Goal: Information Seeking & Learning: Learn about a topic

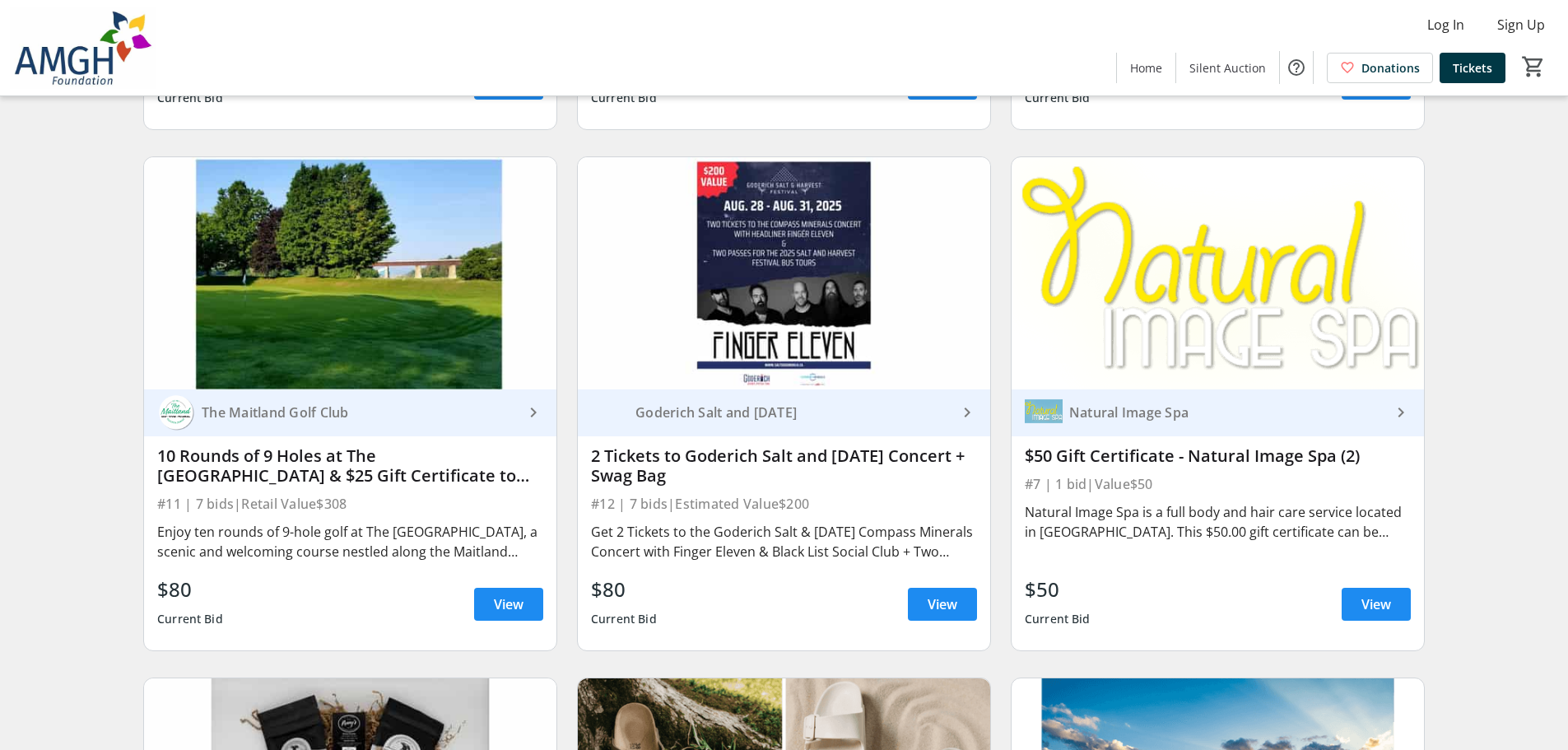
scroll to position [2388, 0]
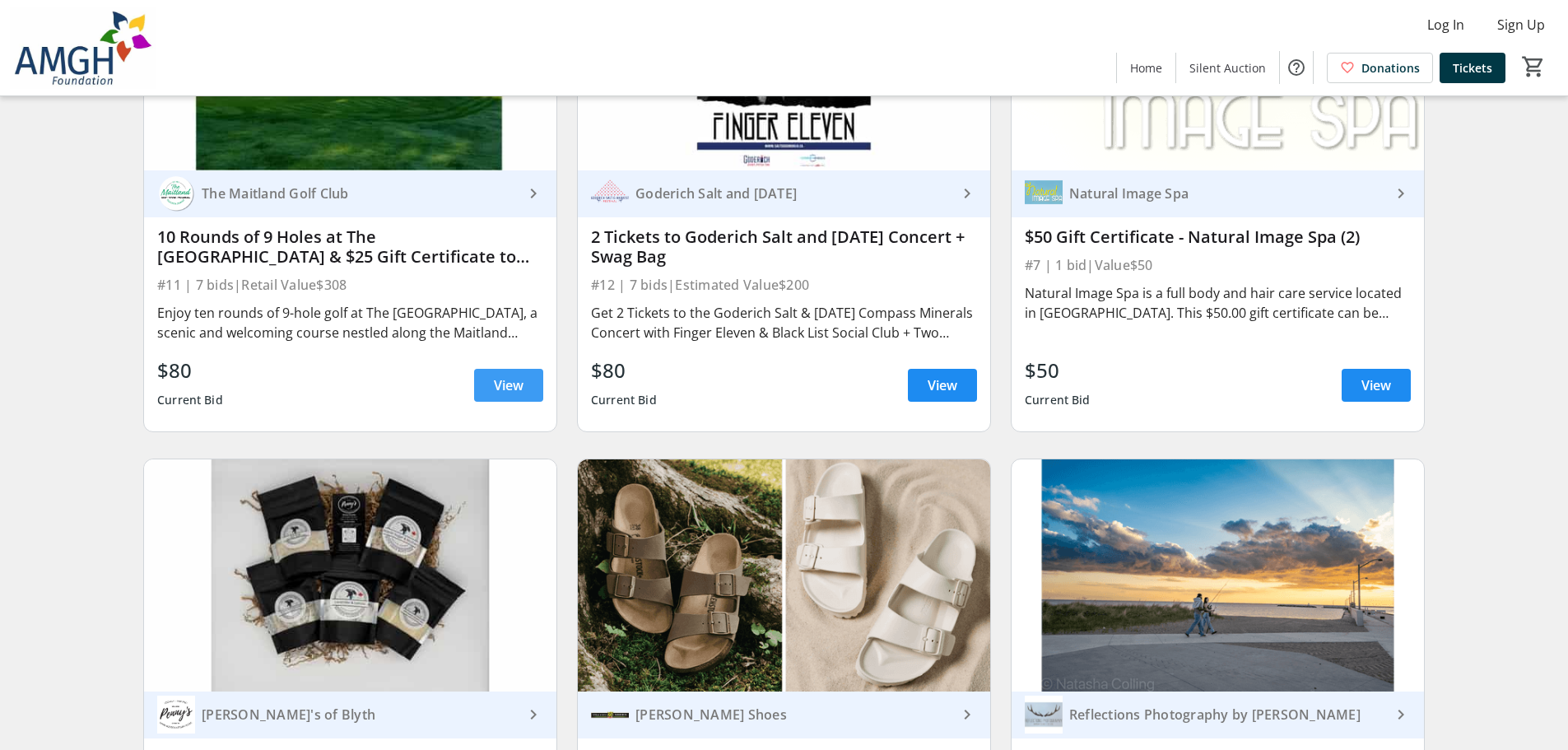
click at [514, 389] on span "View" at bounding box center [508, 385] width 29 height 20
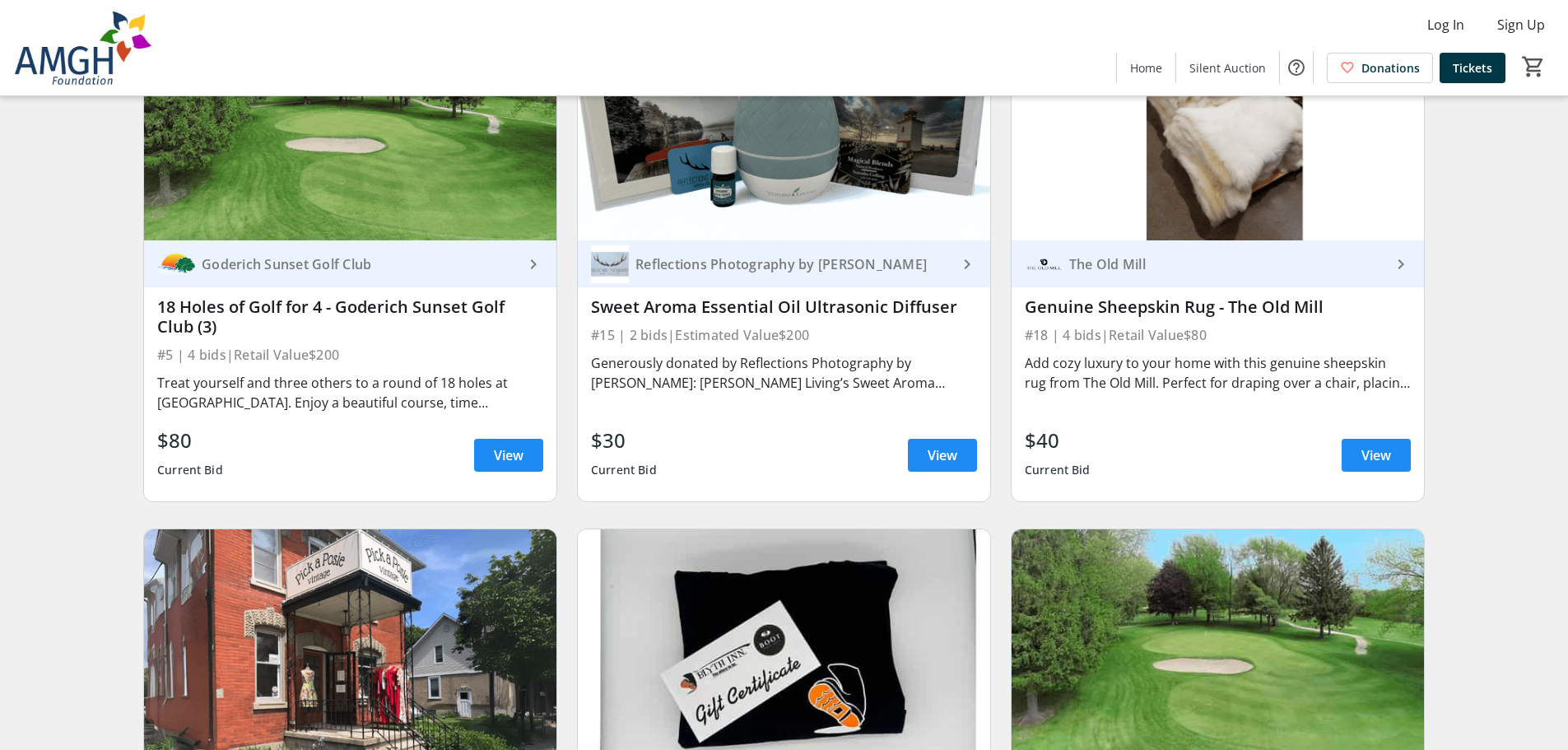
scroll to position [3376, 0]
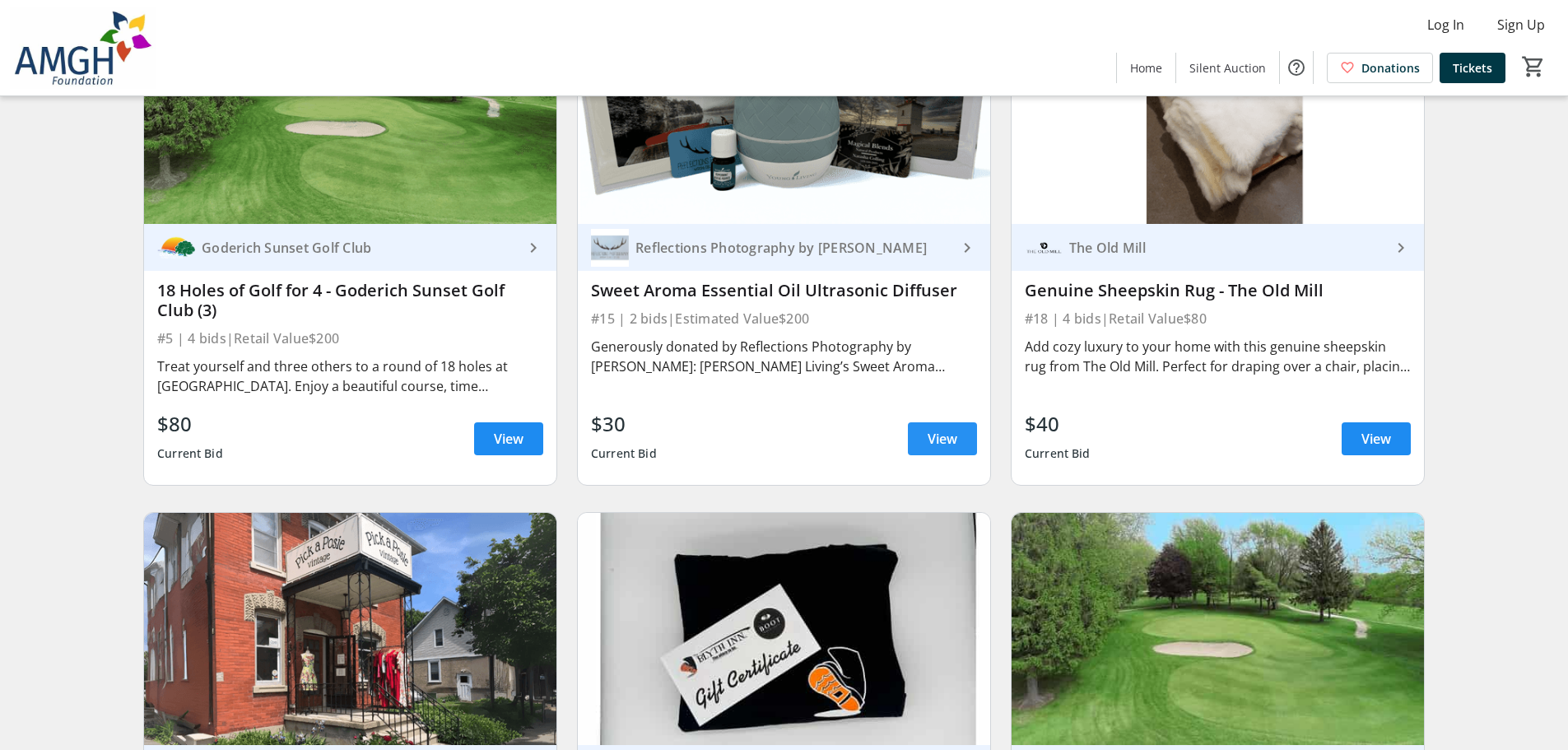
click at [935, 440] on span "View" at bounding box center [942, 439] width 29 height 20
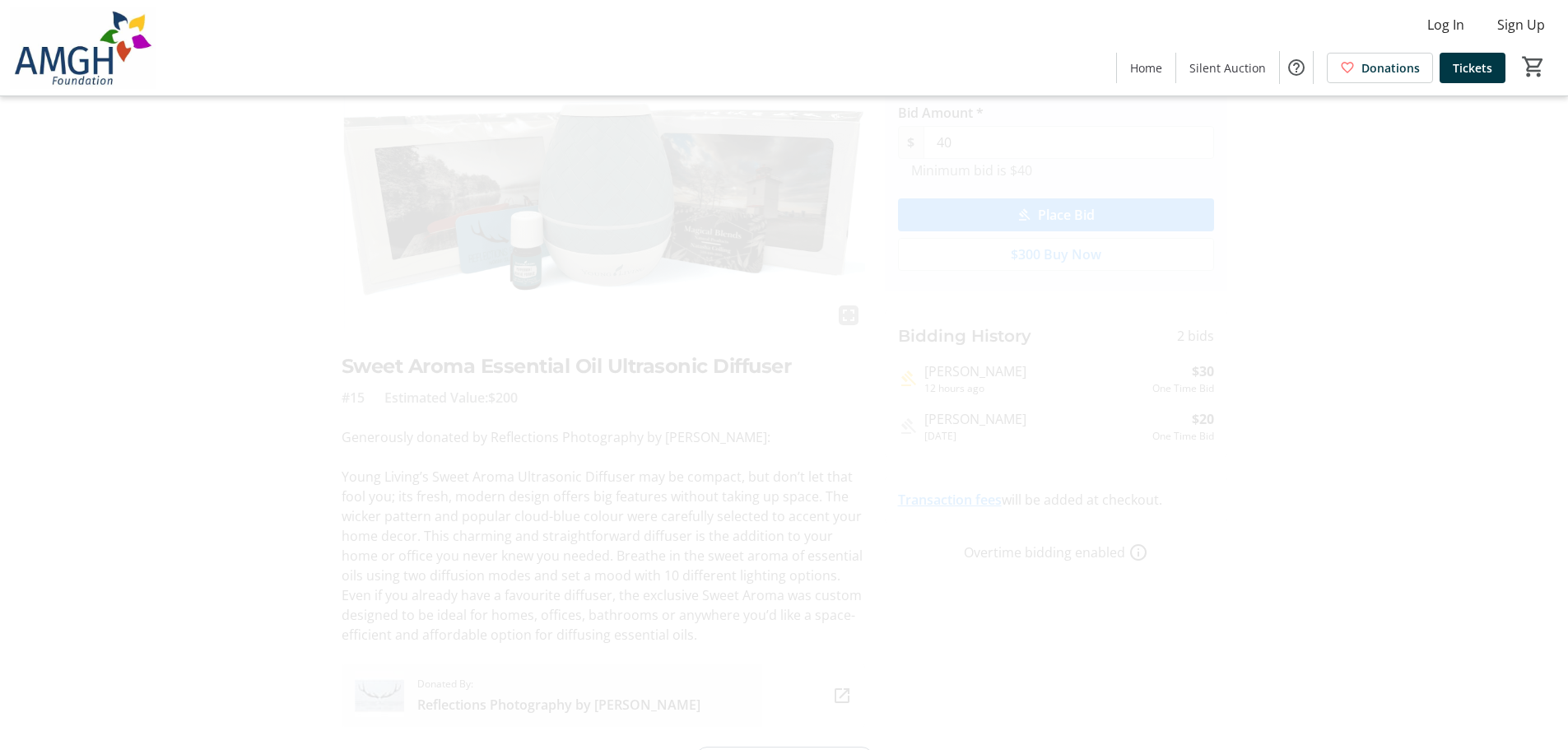
scroll to position [158, 0]
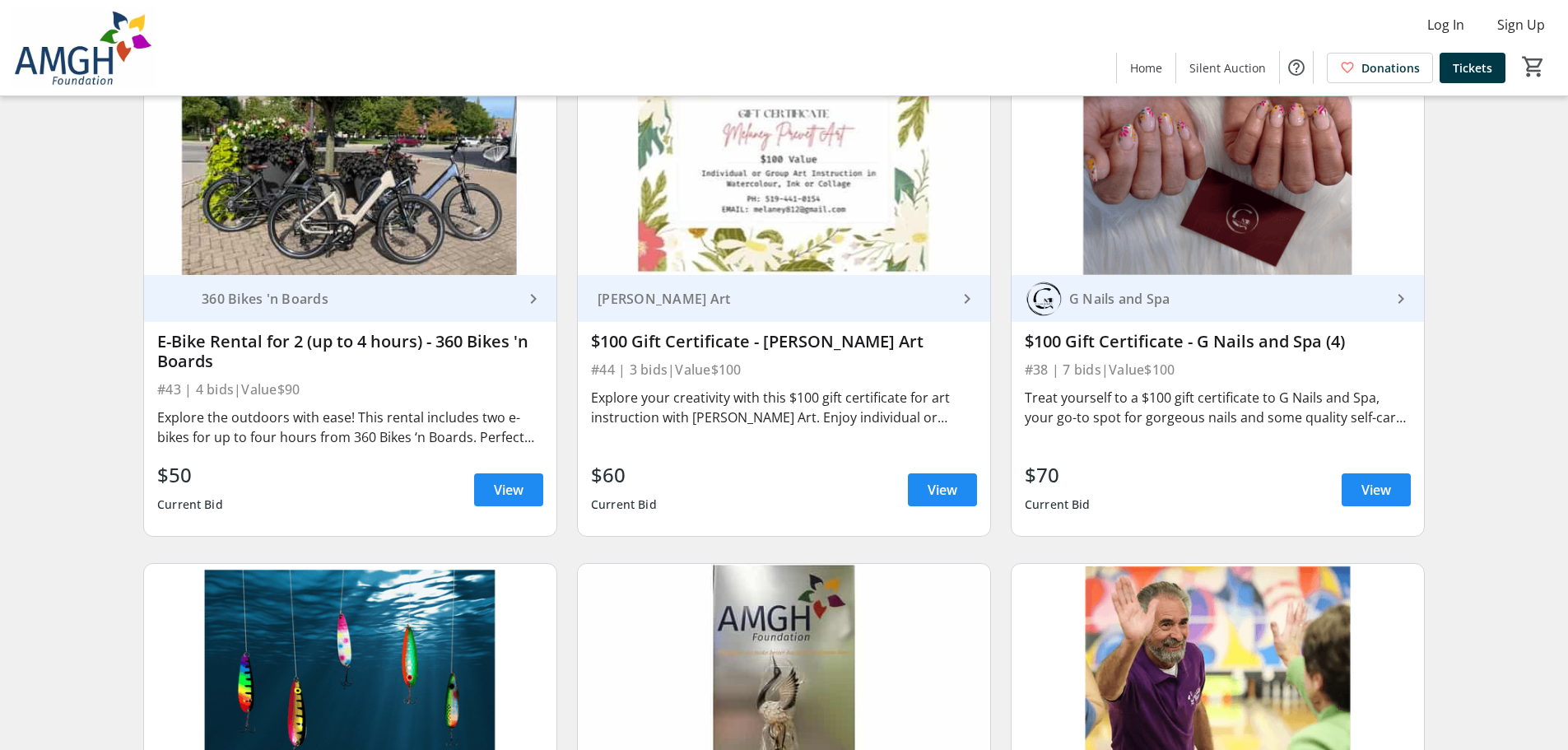
scroll to position [7905, 0]
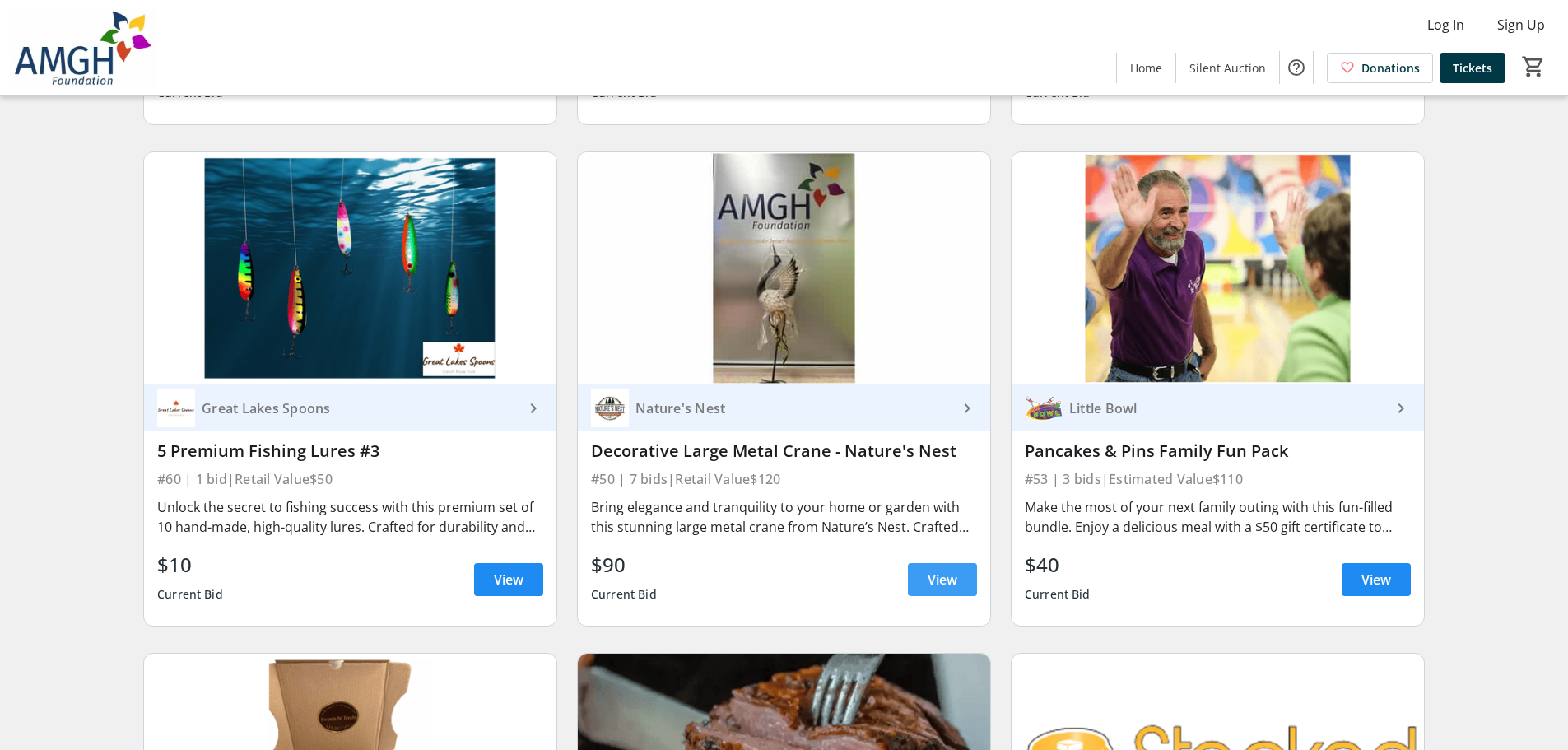
click at [931, 570] on span "View" at bounding box center [942, 580] width 29 height 20
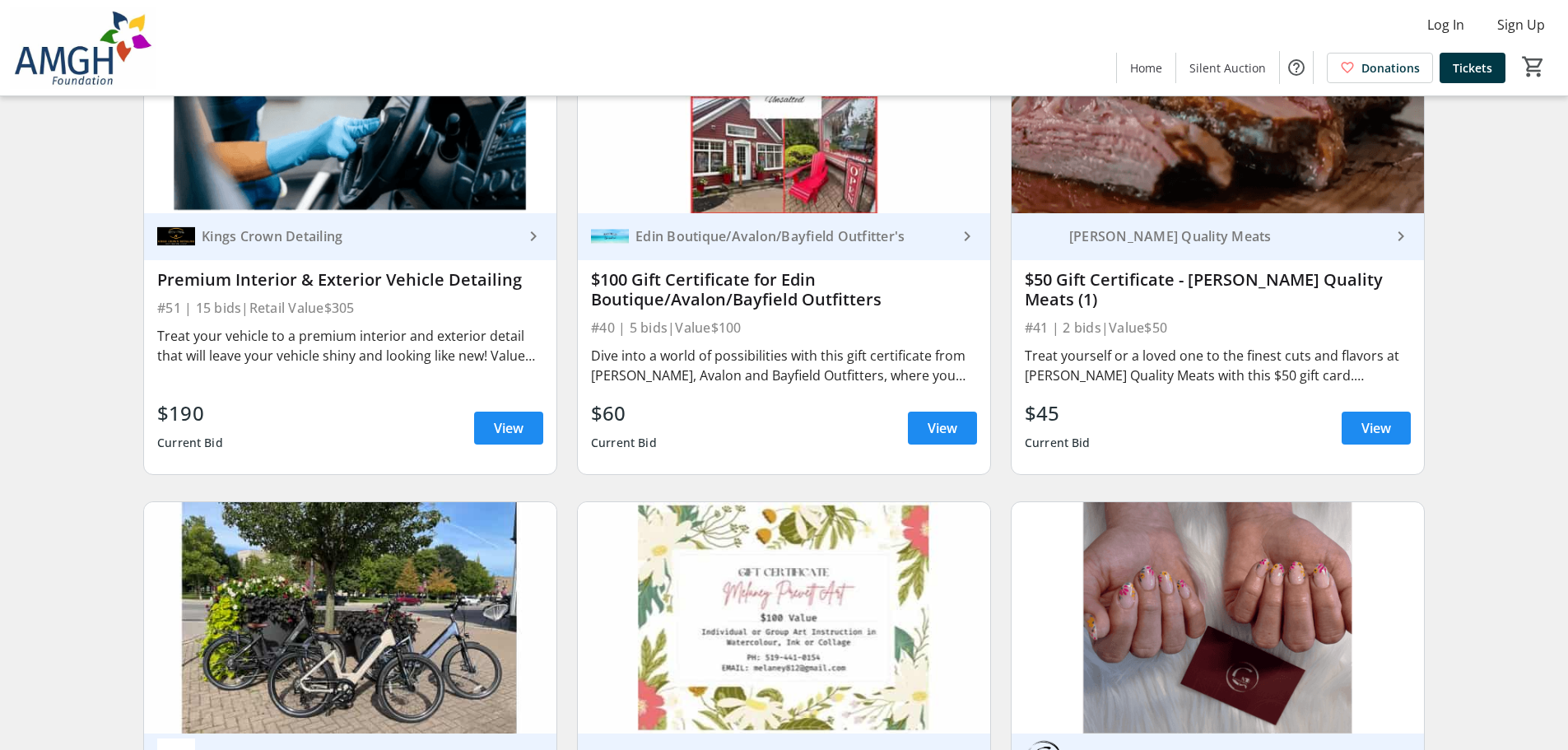
scroll to position [6737, 0]
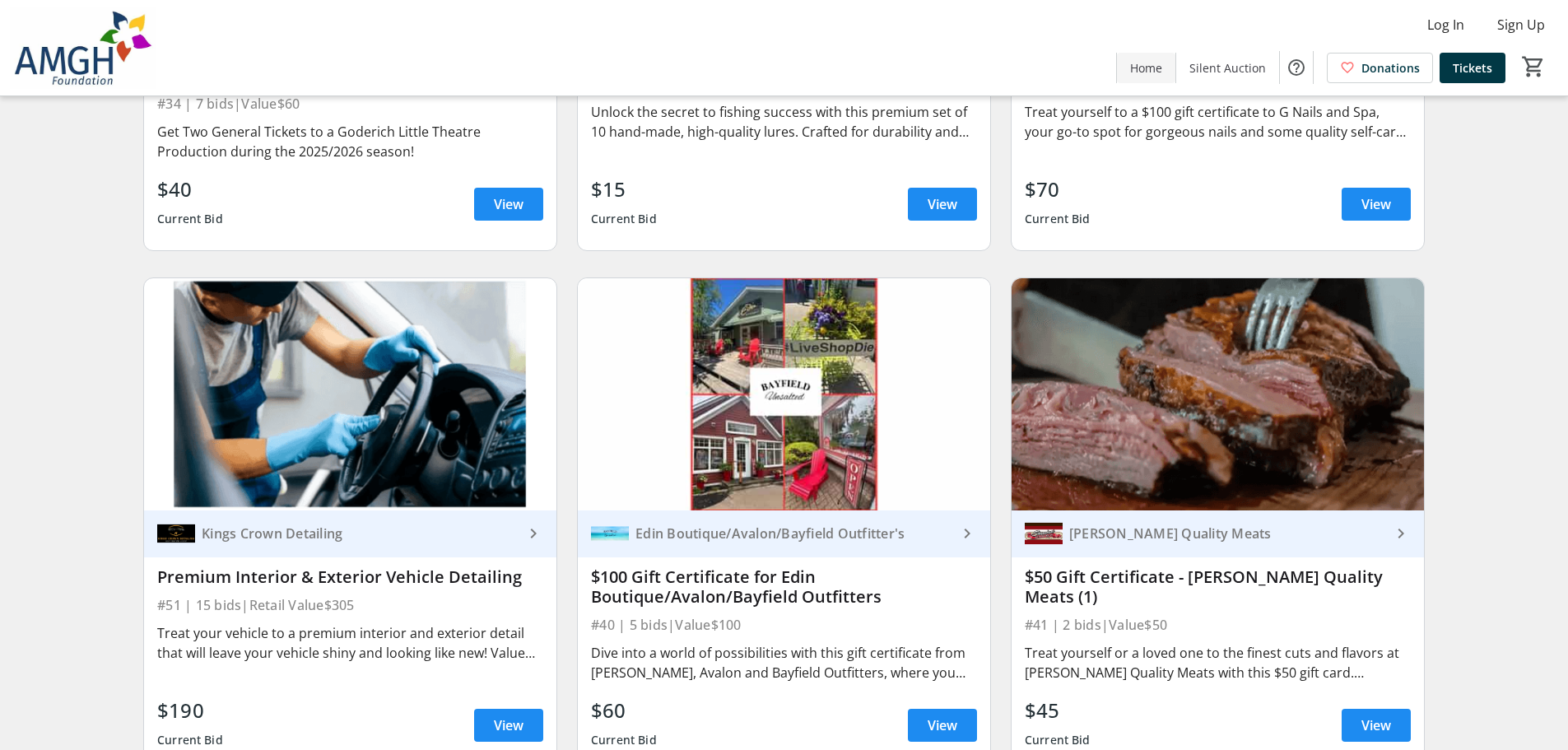
click at [1153, 73] on span "Home" at bounding box center [1147, 68] width 32 height 17
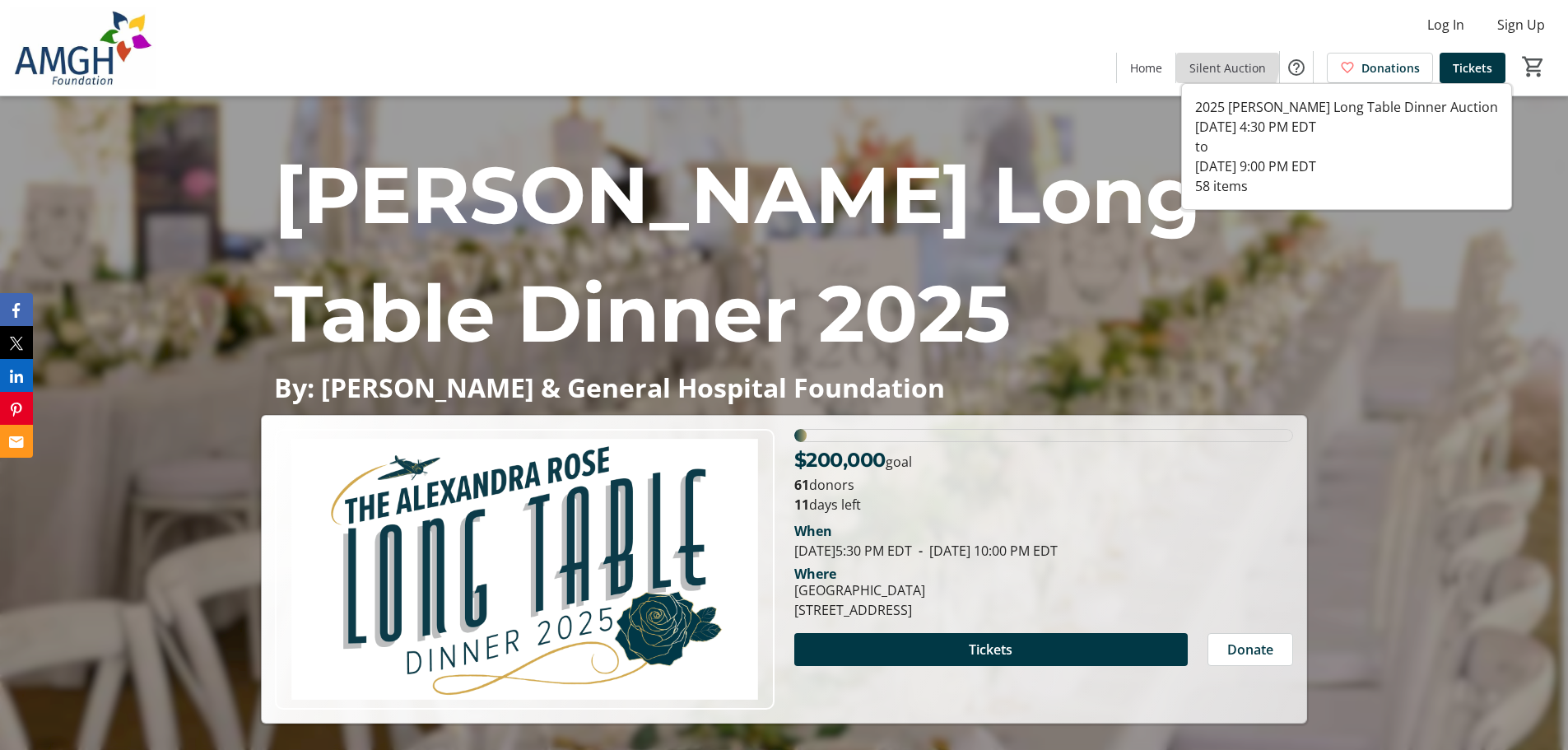
click at [1215, 60] on span "Silent Auction" at bounding box center [1227, 68] width 76 height 17
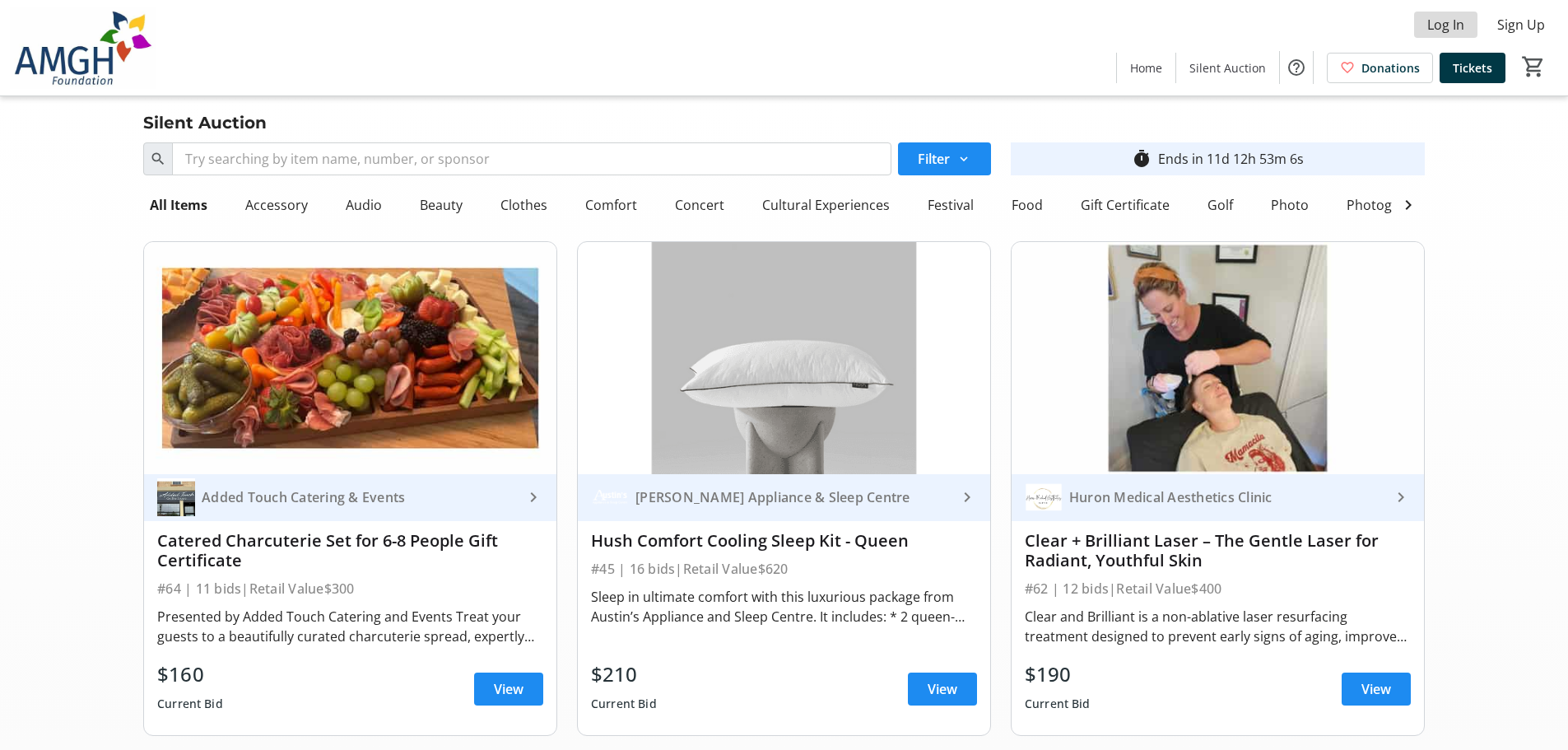
click at [1449, 28] on span "Log In" at bounding box center [1445, 25] width 37 height 20
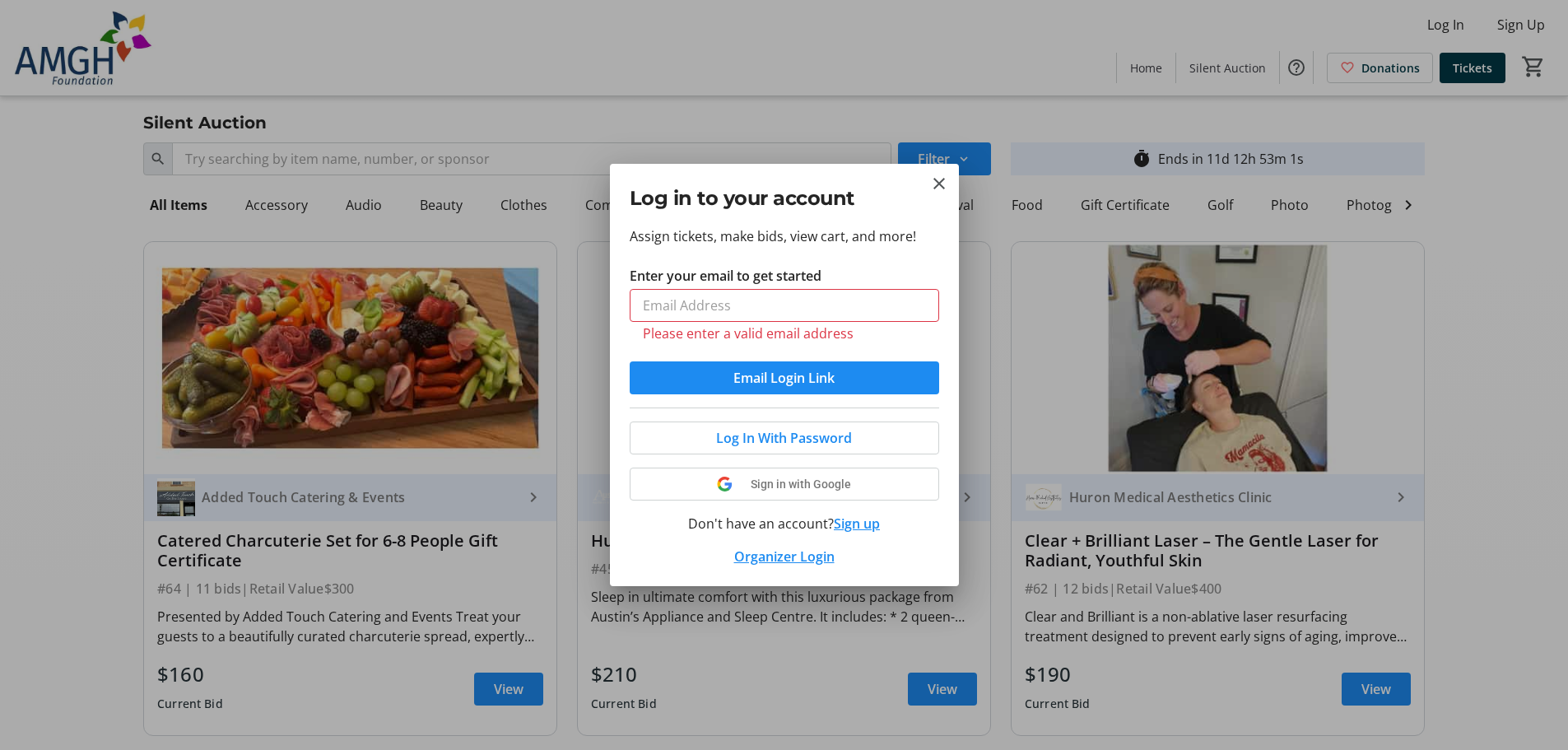
click at [953, 188] on div "Log in to your account" at bounding box center [784, 194] width 349 height 62
click at [954, 183] on div "Log in to your account" at bounding box center [784, 194] width 349 height 62
click at [941, 187] on mat-icon "Close" at bounding box center [939, 184] width 20 height 20
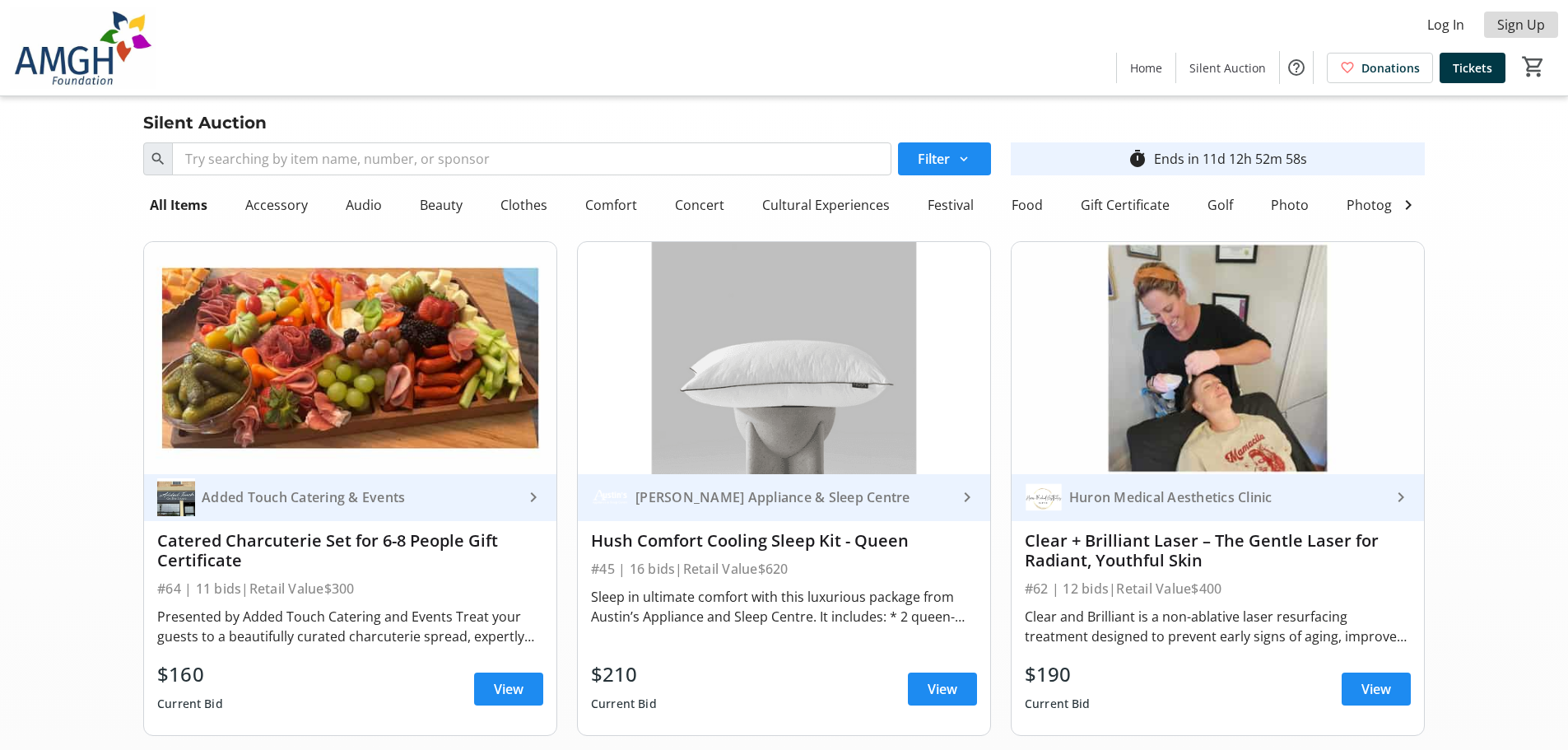
click at [1518, 20] on span "Sign Up" at bounding box center [1521, 25] width 48 height 20
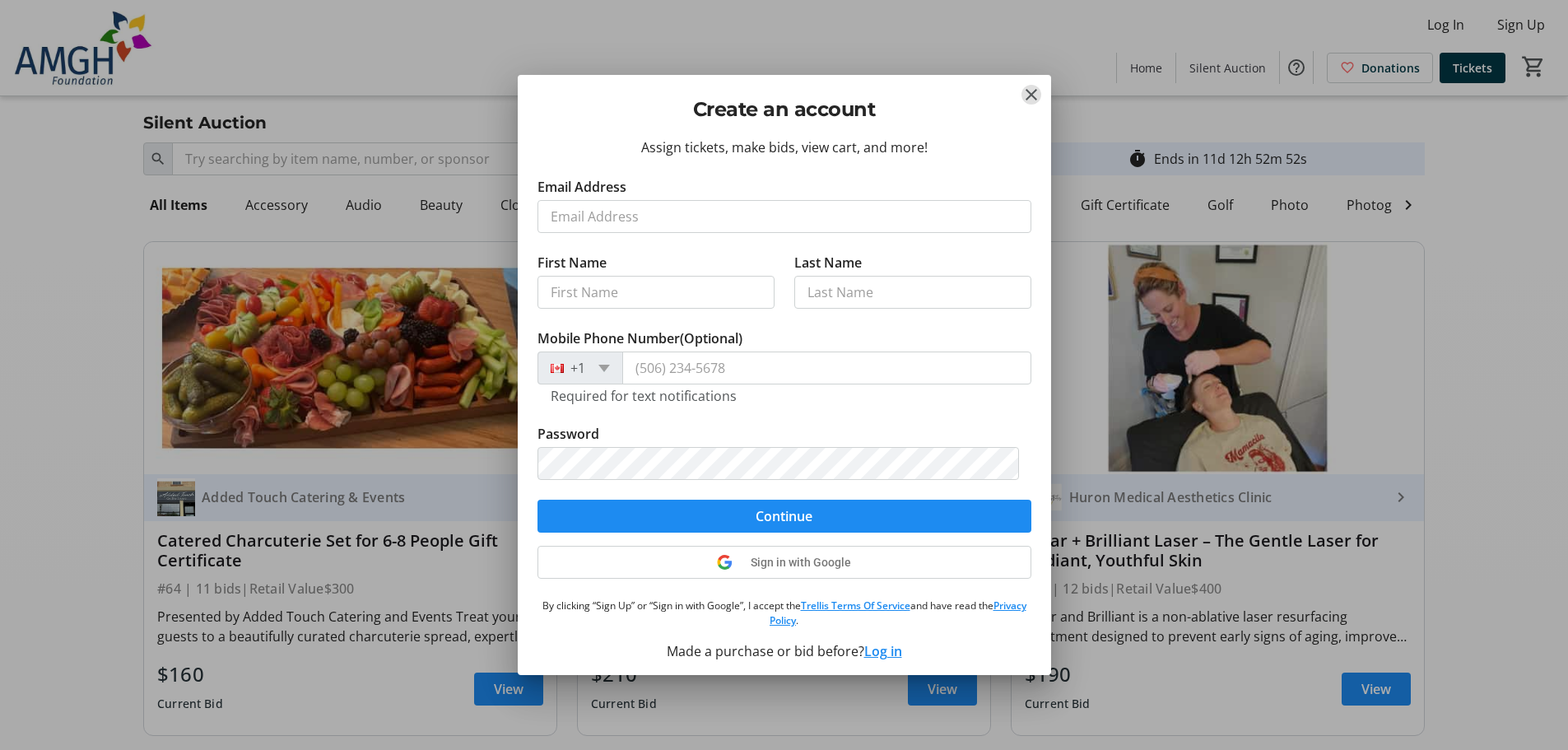
click at [1042, 94] on div "Create an account" at bounding box center [784, 106] width 534 height 62
click at [1028, 86] on mat-icon "Close" at bounding box center [1031, 94] width 20 height 20
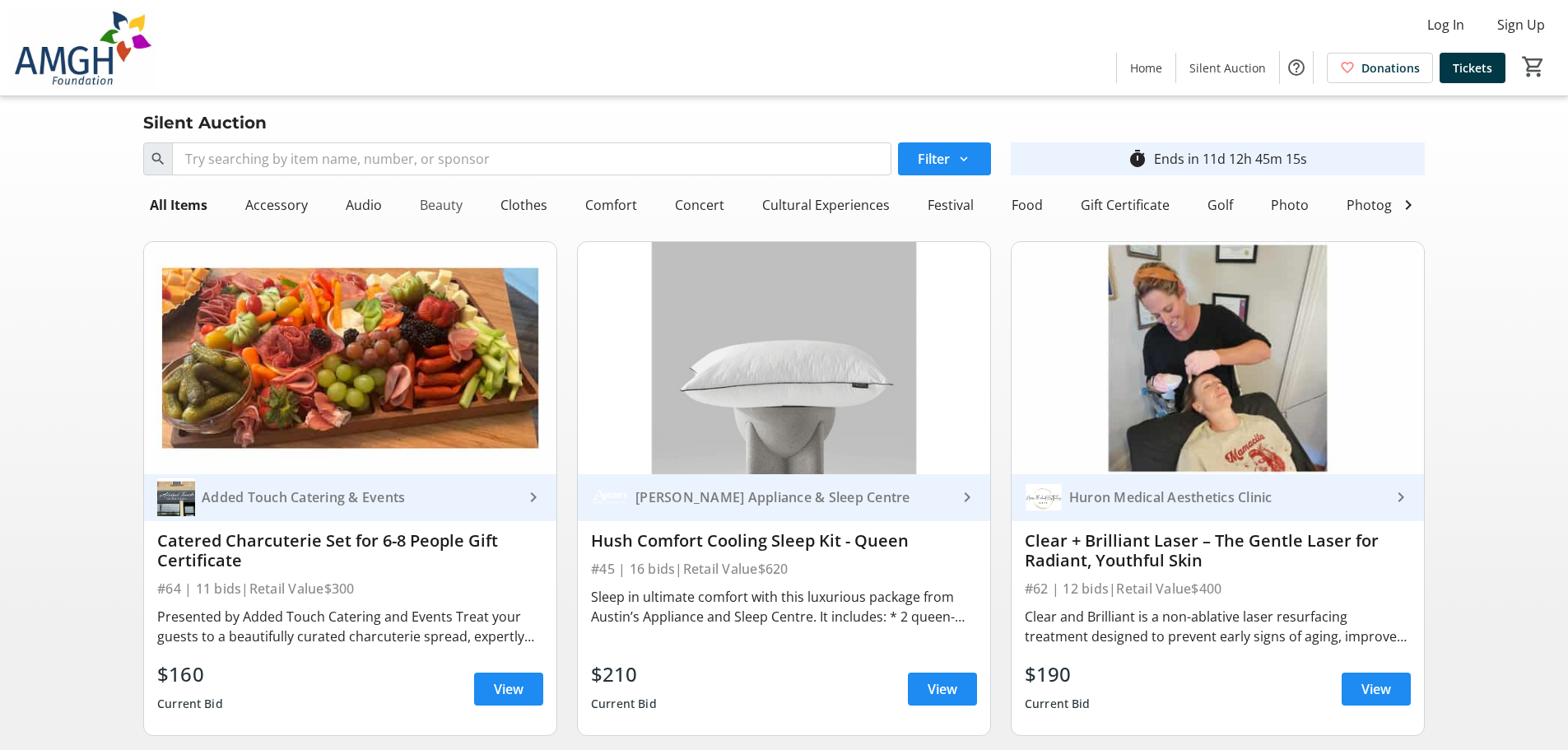
click at [426, 199] on div "Beauty" at bounding box center [441, 205] width 56 height 33
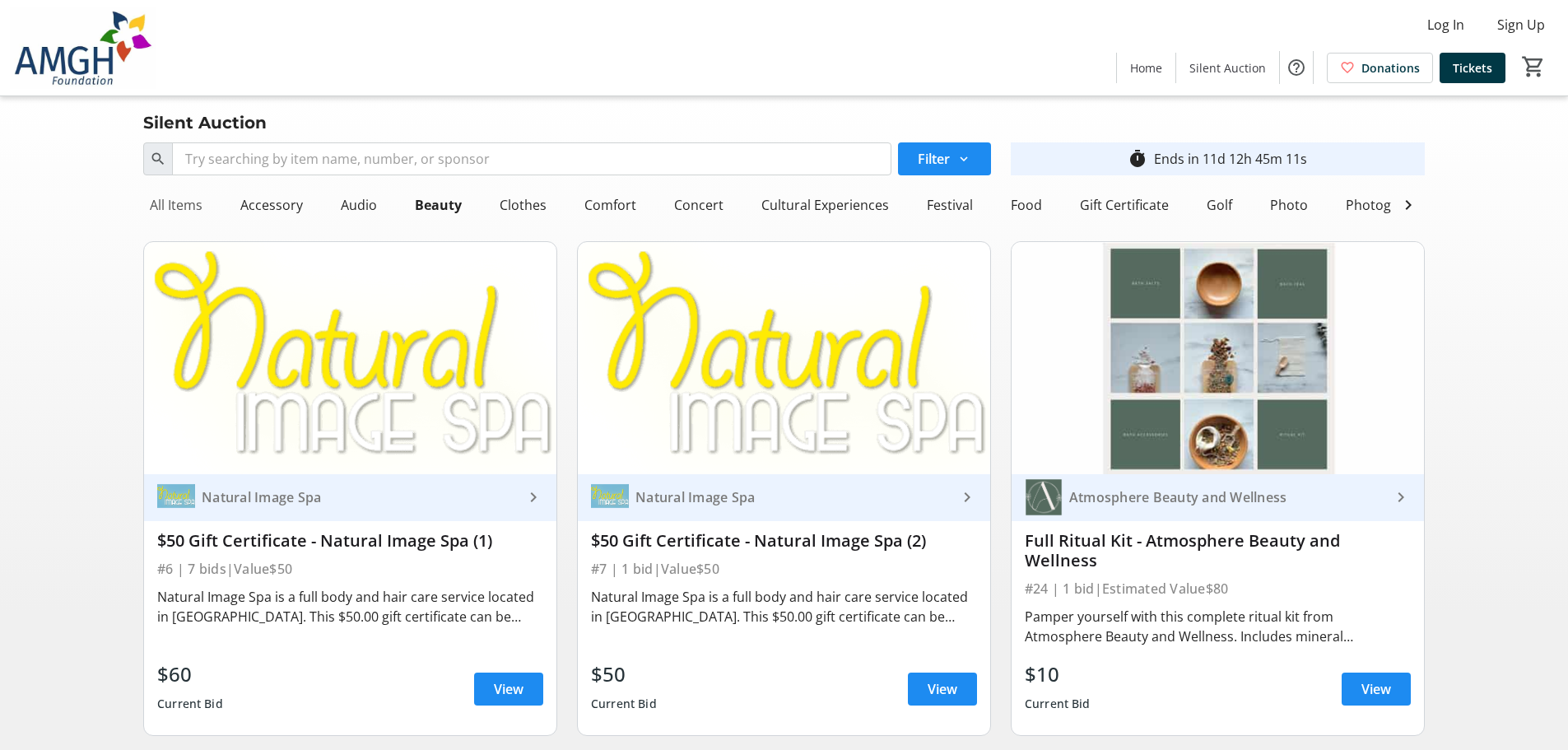
click at [174, 201] on div "All Items" at bounding box center [176, 205] width 66 height 33
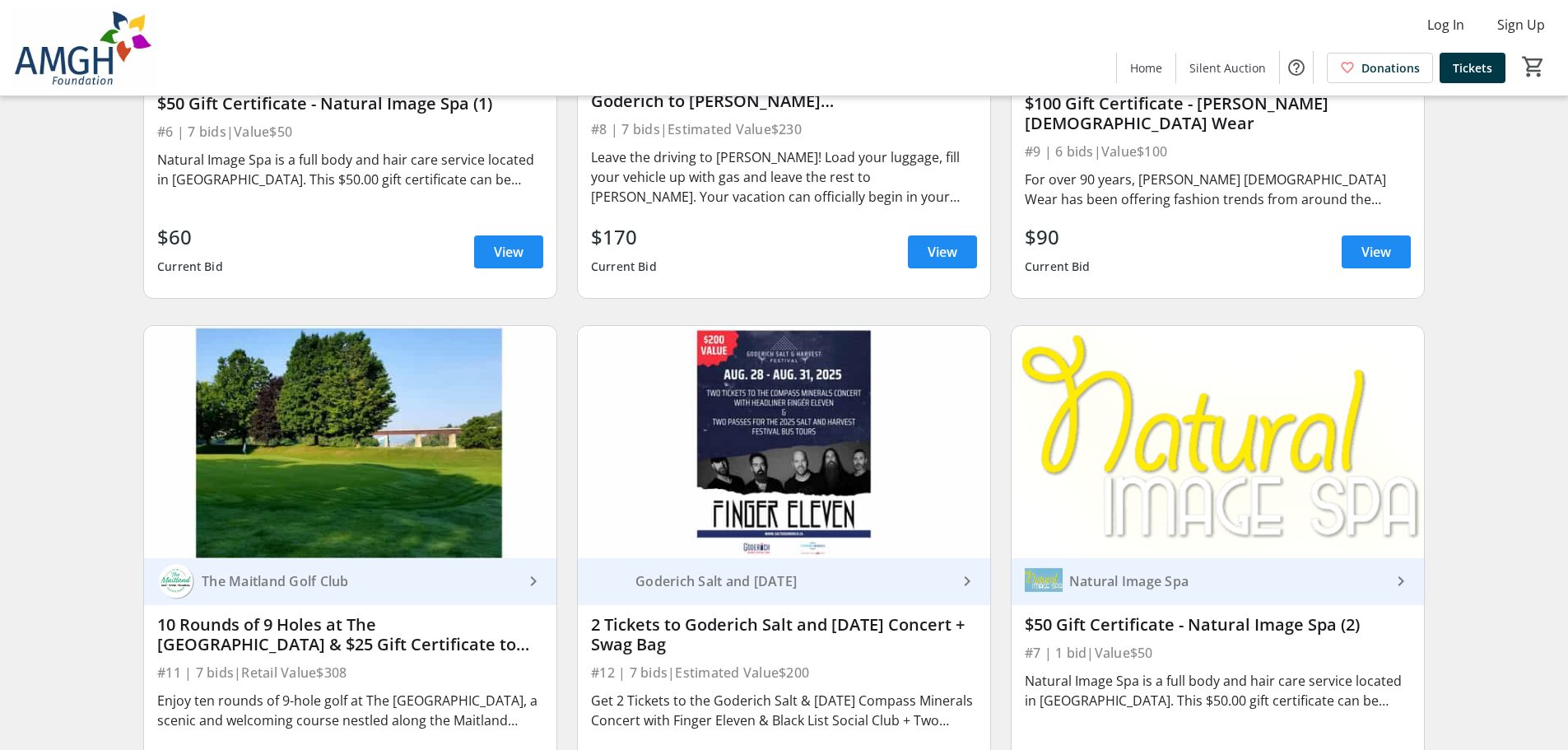
scroll to position [2141, 0]
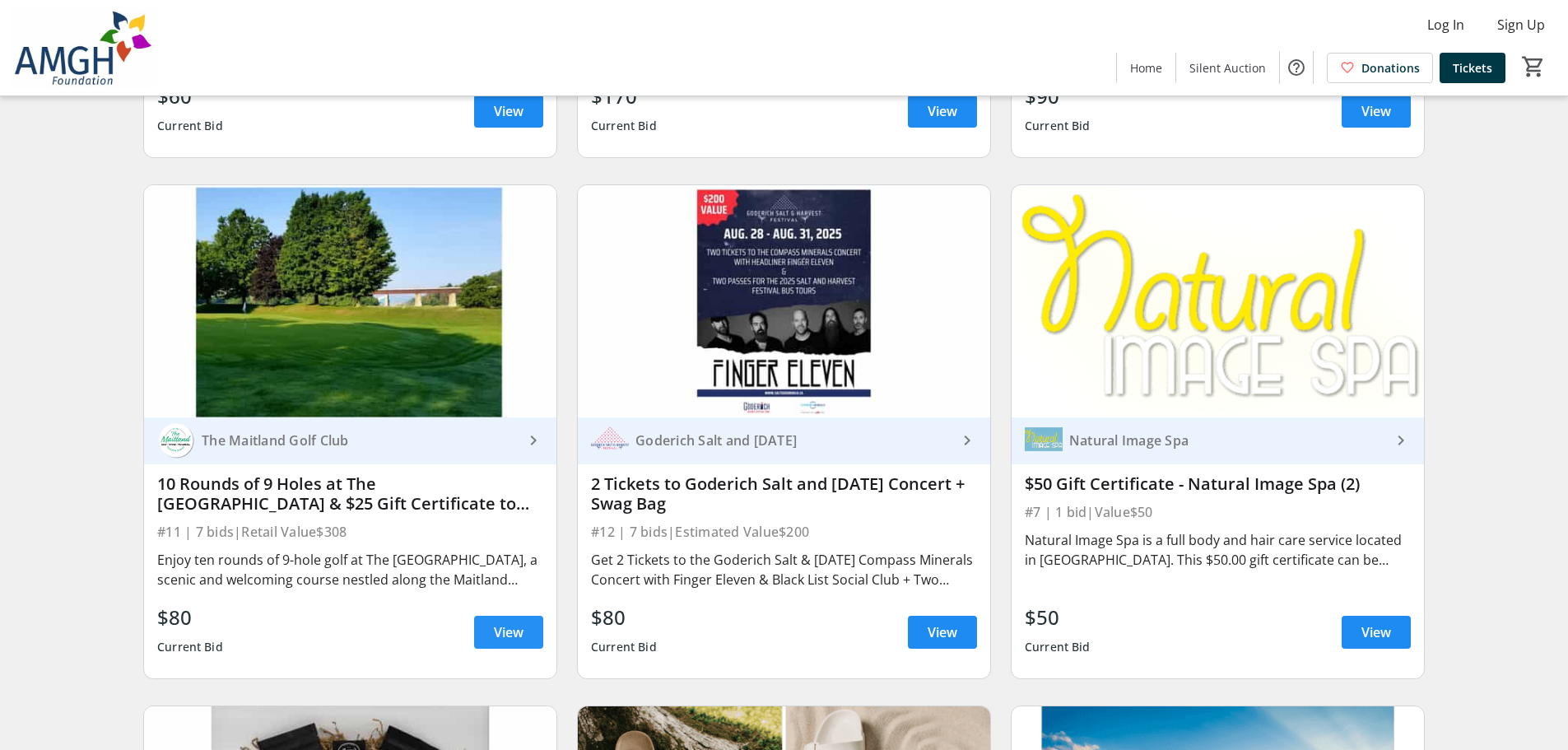
click at [511, 652] on span at bounding box center [508, 633] width 69 height 40
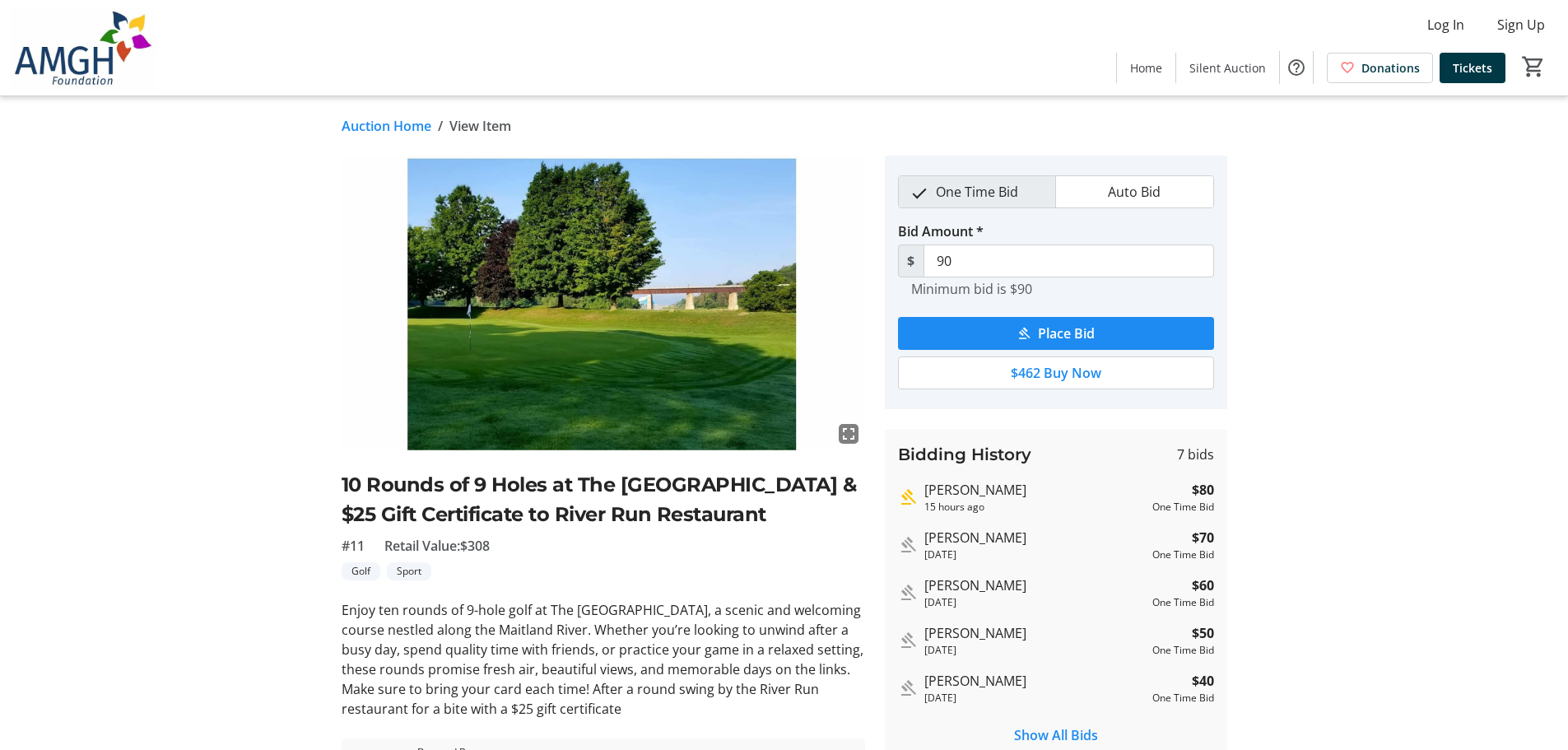
scroll to position [2141, 0]
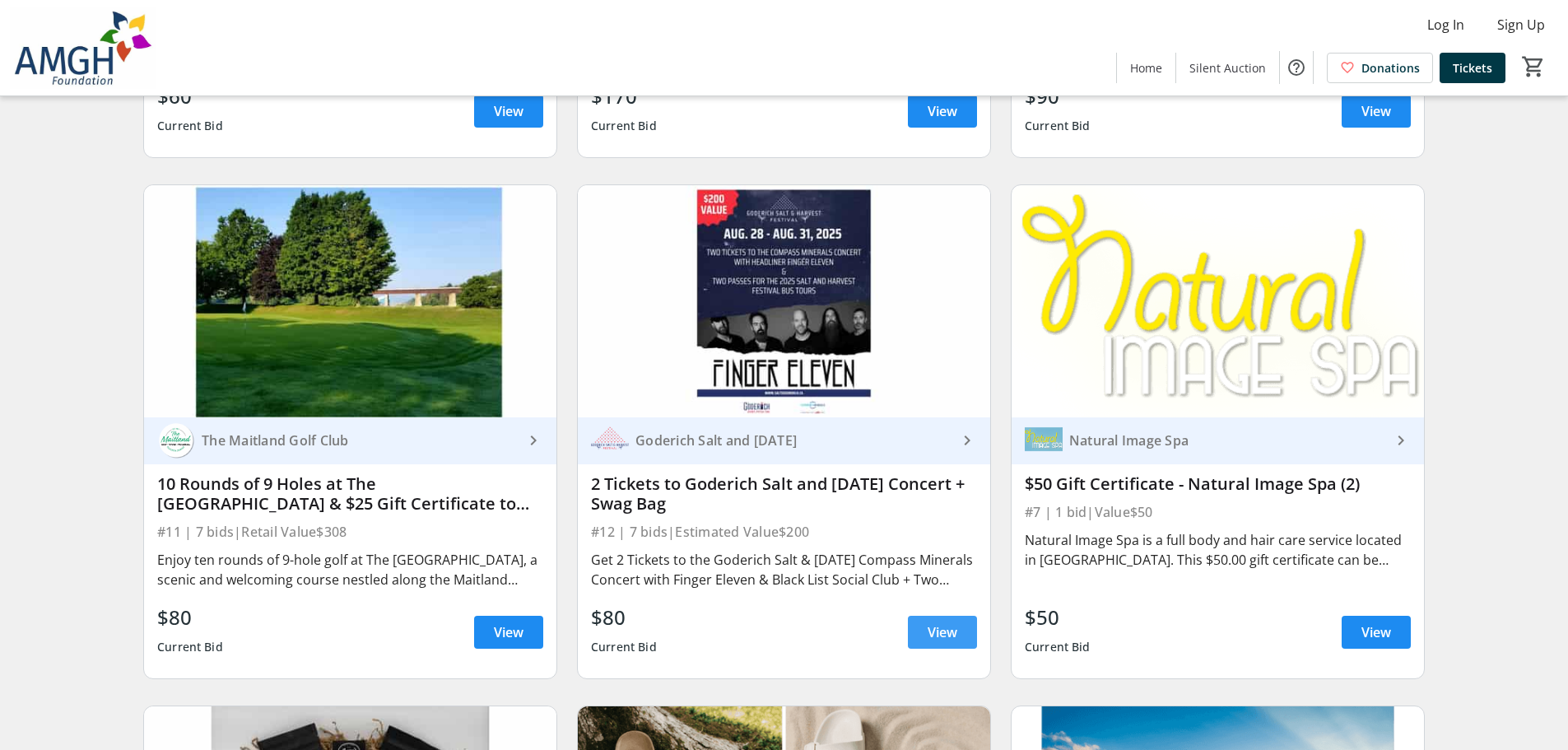
click at [932, 642] on span "View" at bounding box center [942, 632] width 29 height 20
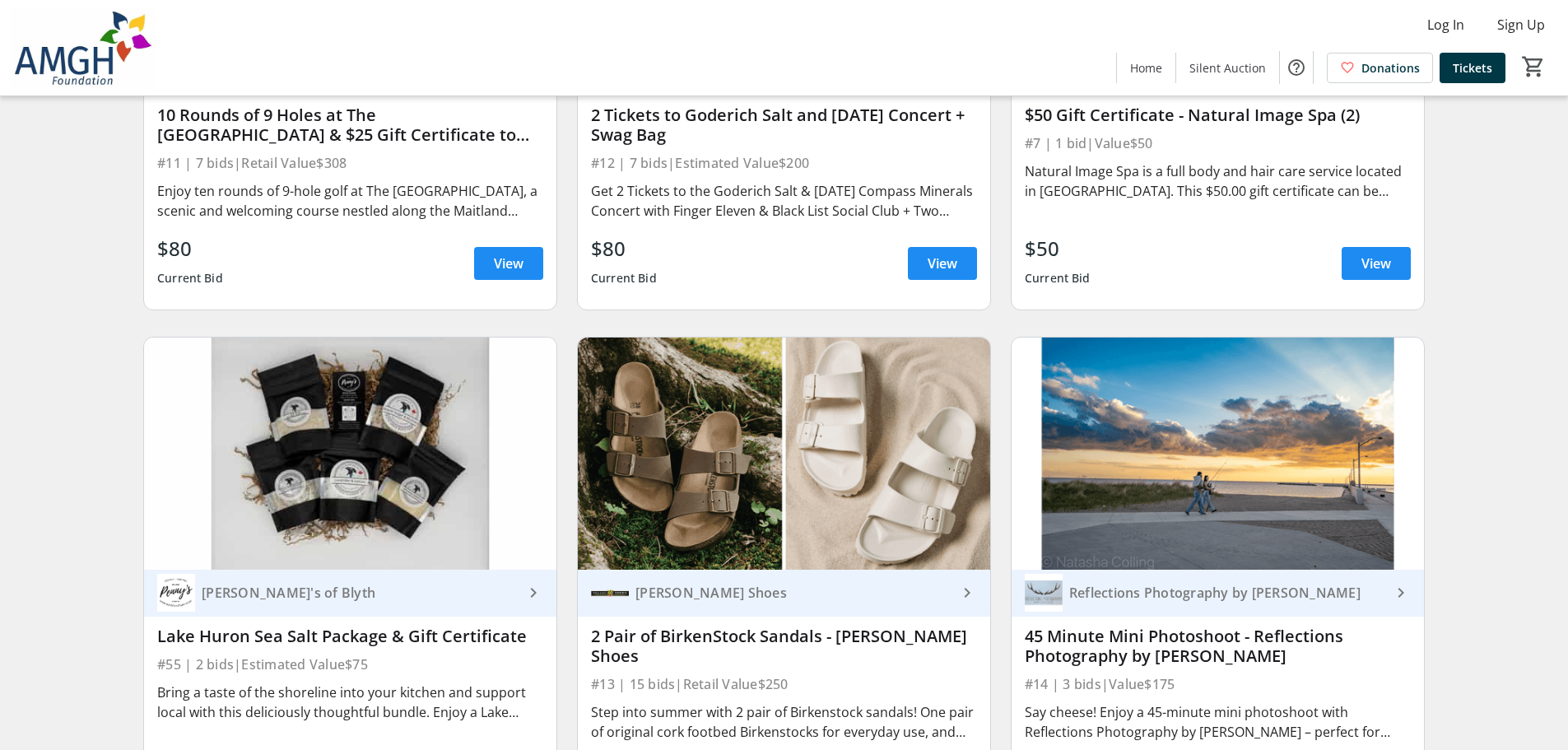
scroll to position [2717, 0]
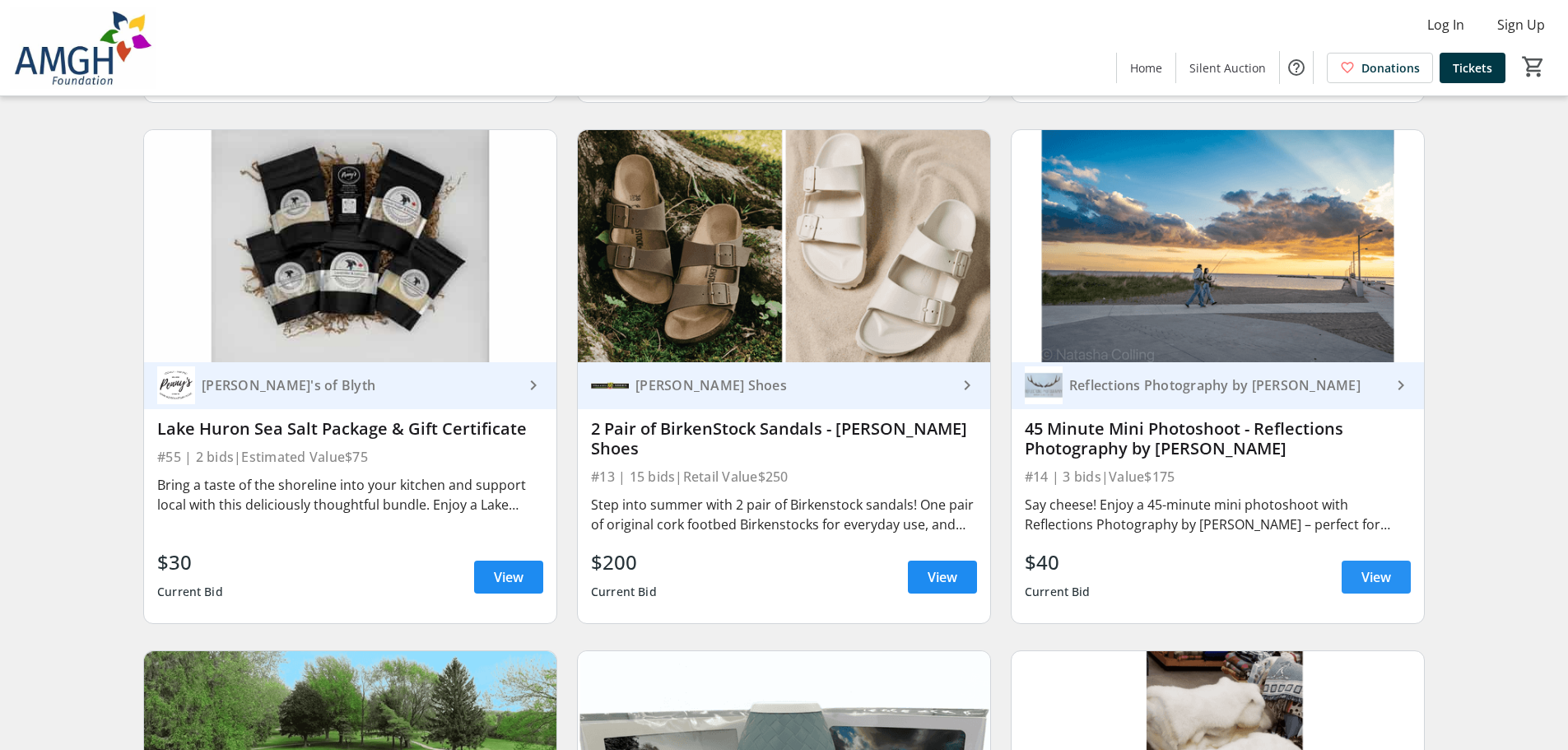
click at [1369, 581] on span "View" at bounding box center [1376, 577] width 29 height 20
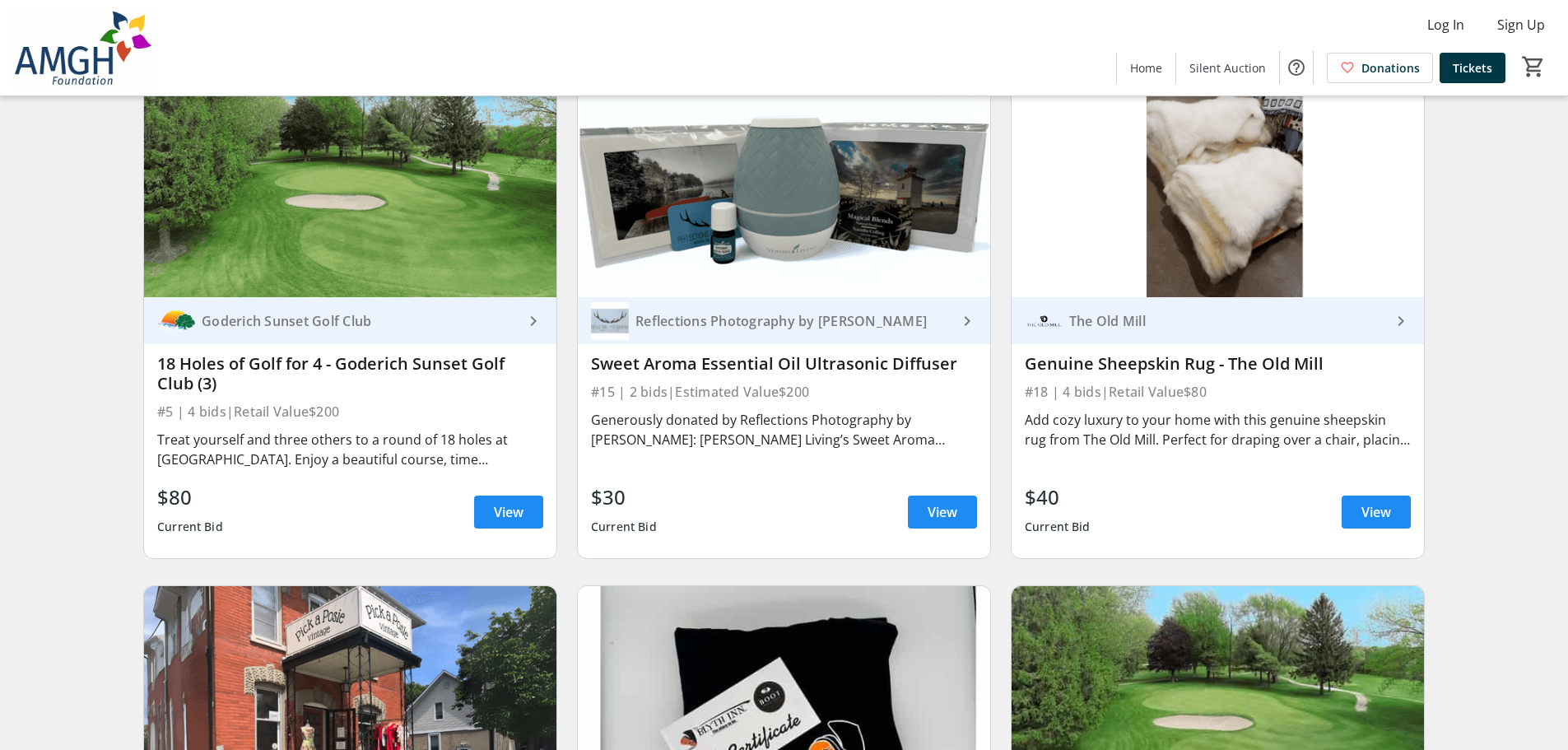
scroll to position [3293, 0]
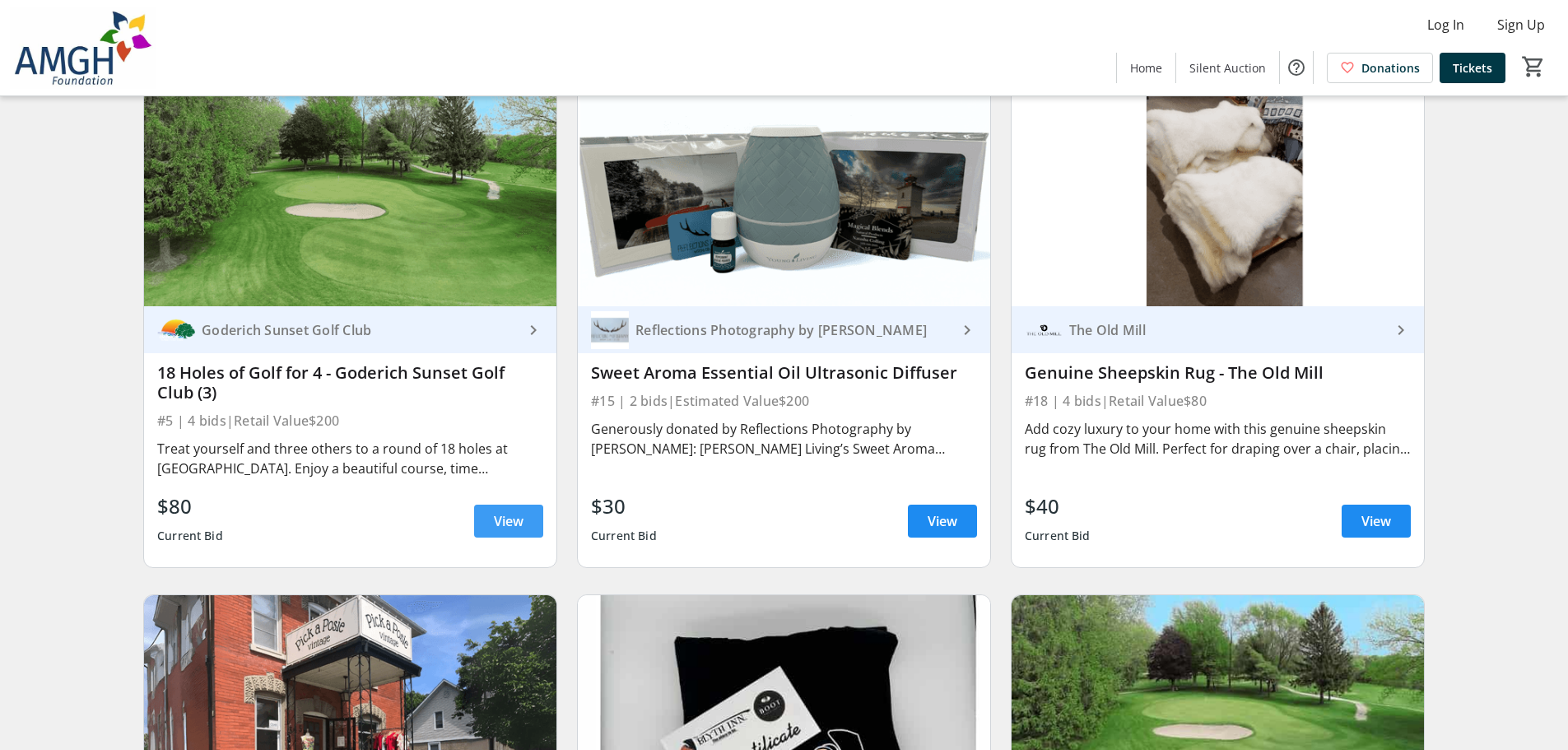
click at [495, 541] on span at bounding box center [508, 522] width 69 height 40
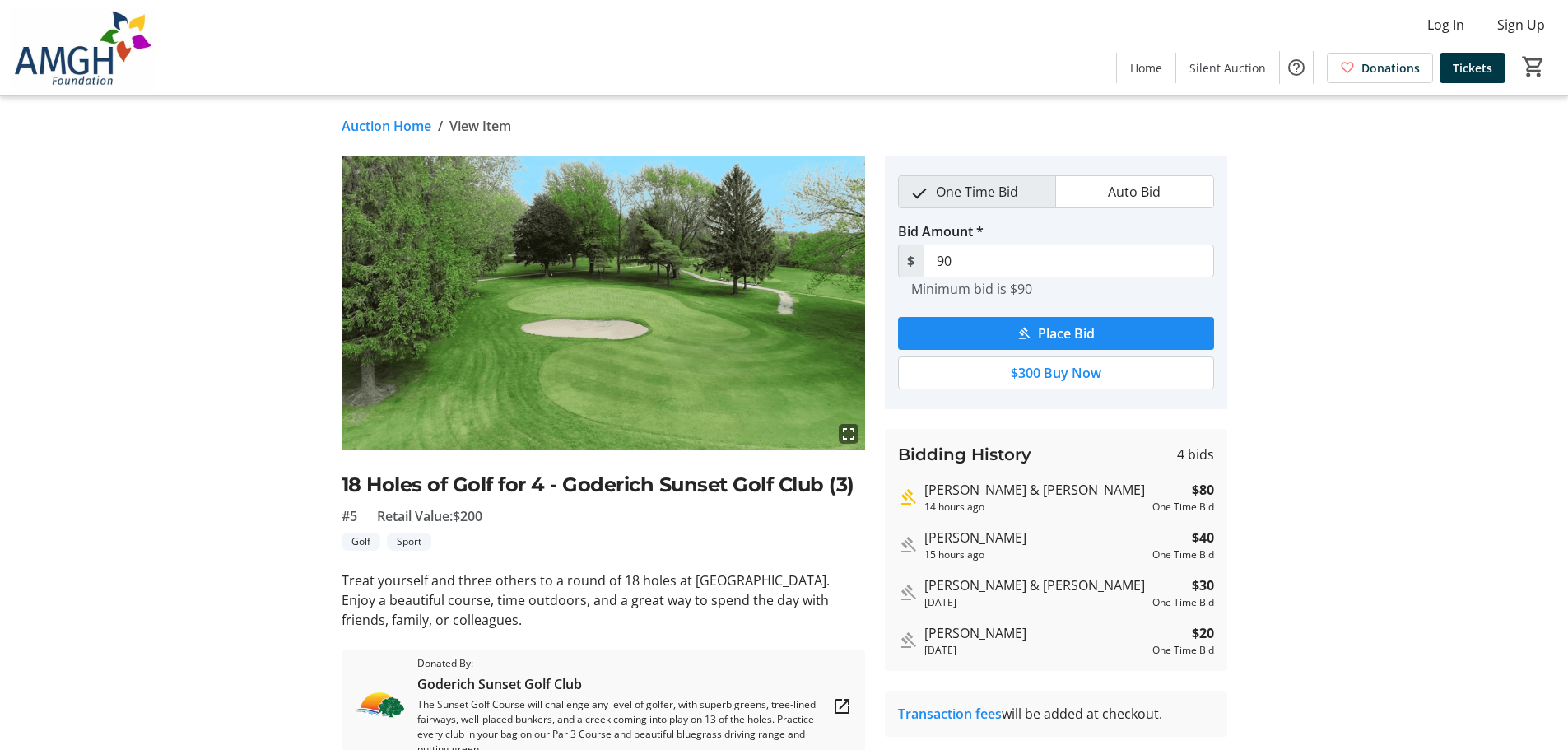
click at [495, 543] on div "Golf Sport" at bounding box center [603, 542] width 523 height 18
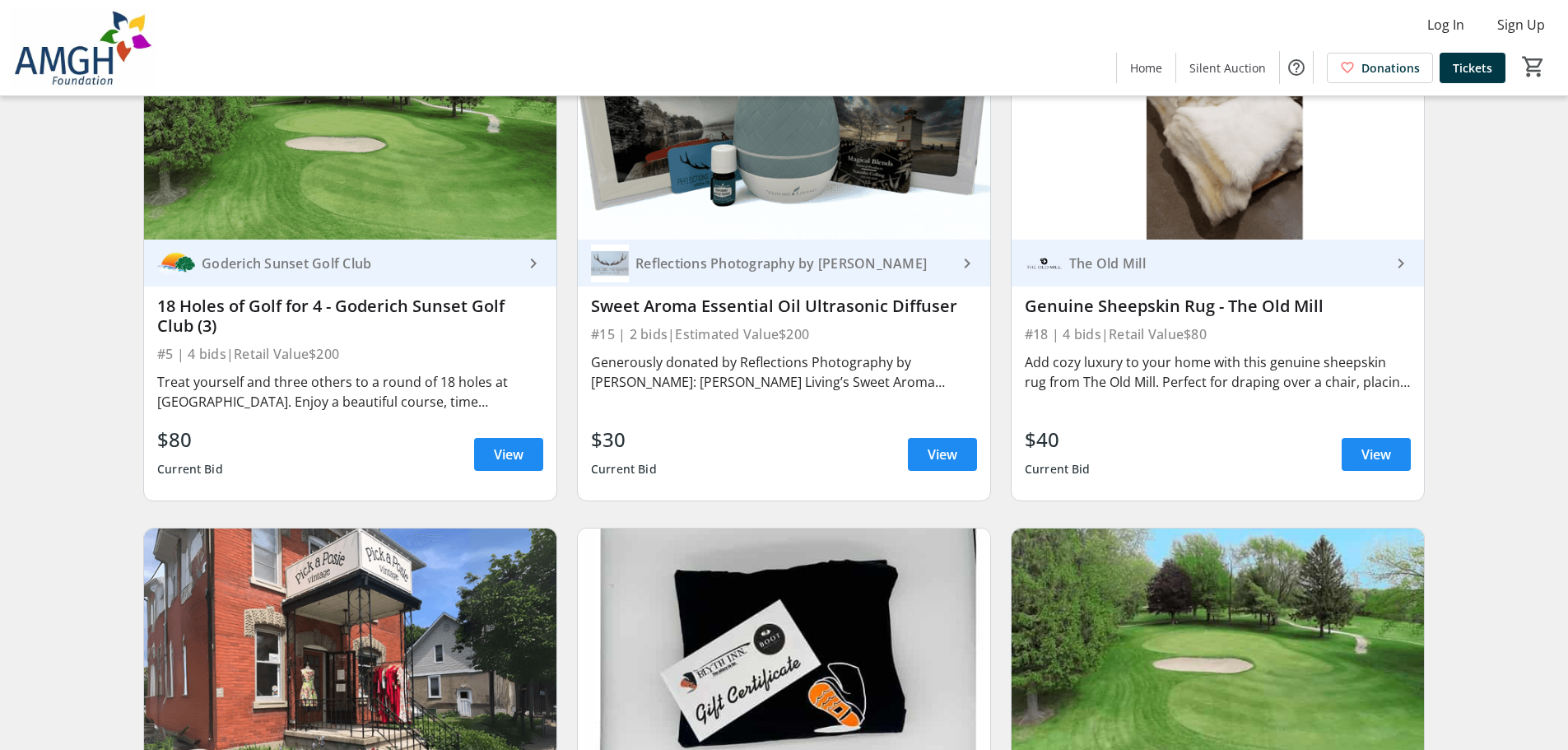
scroll to position [3376, 0]
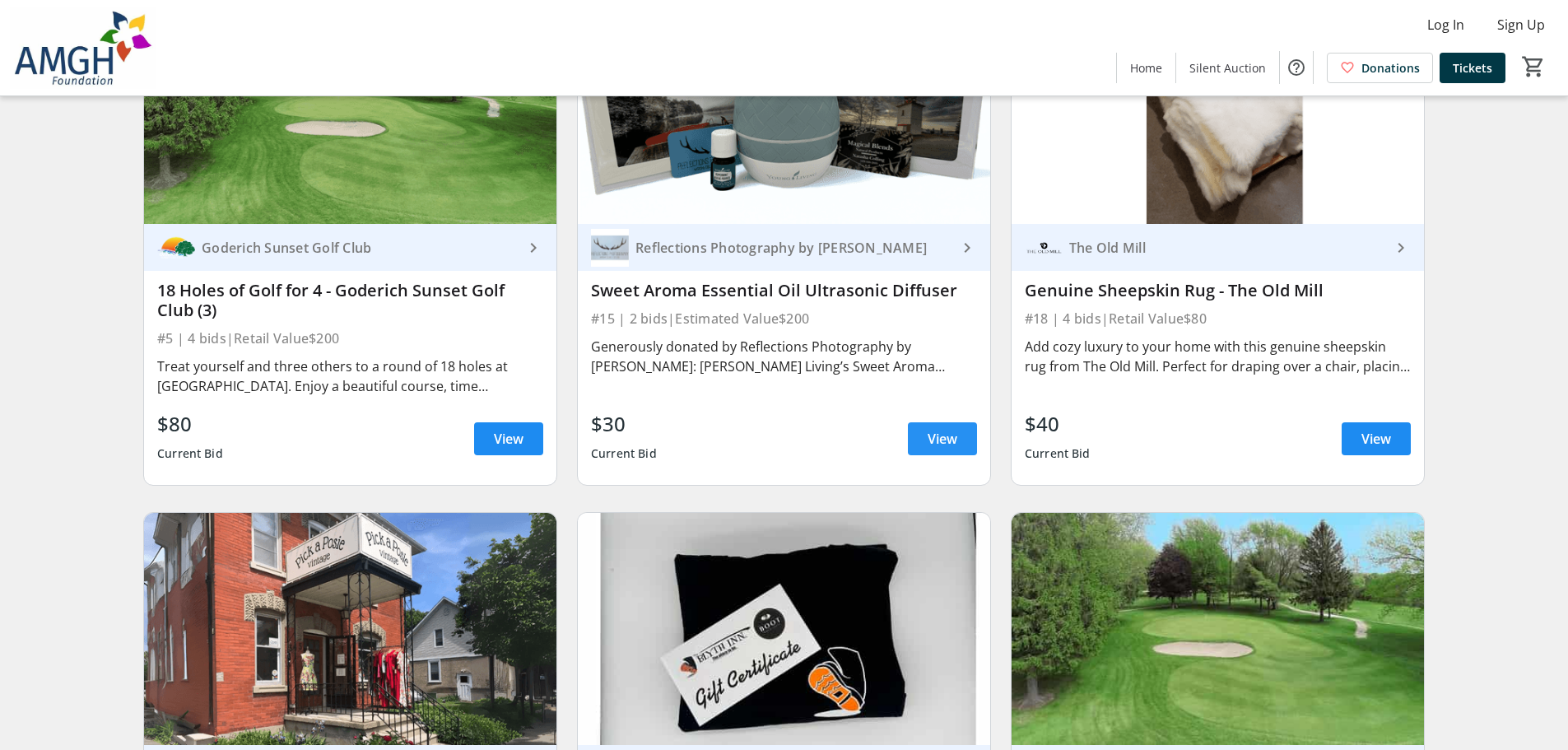
click at [941, 448] on span "View" at bounding box center [942, 439] width 29 height 20
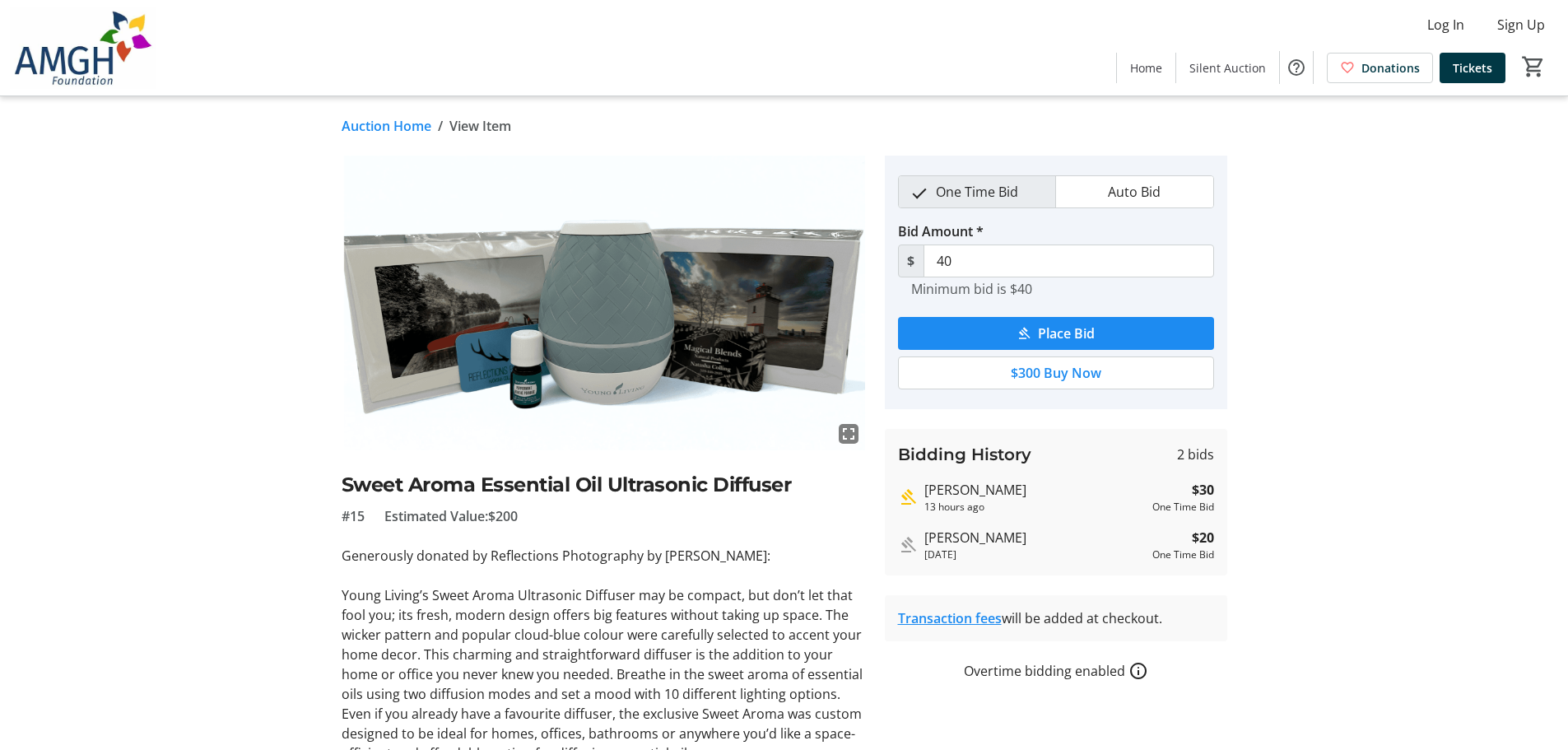
scroll to position [158, 0]
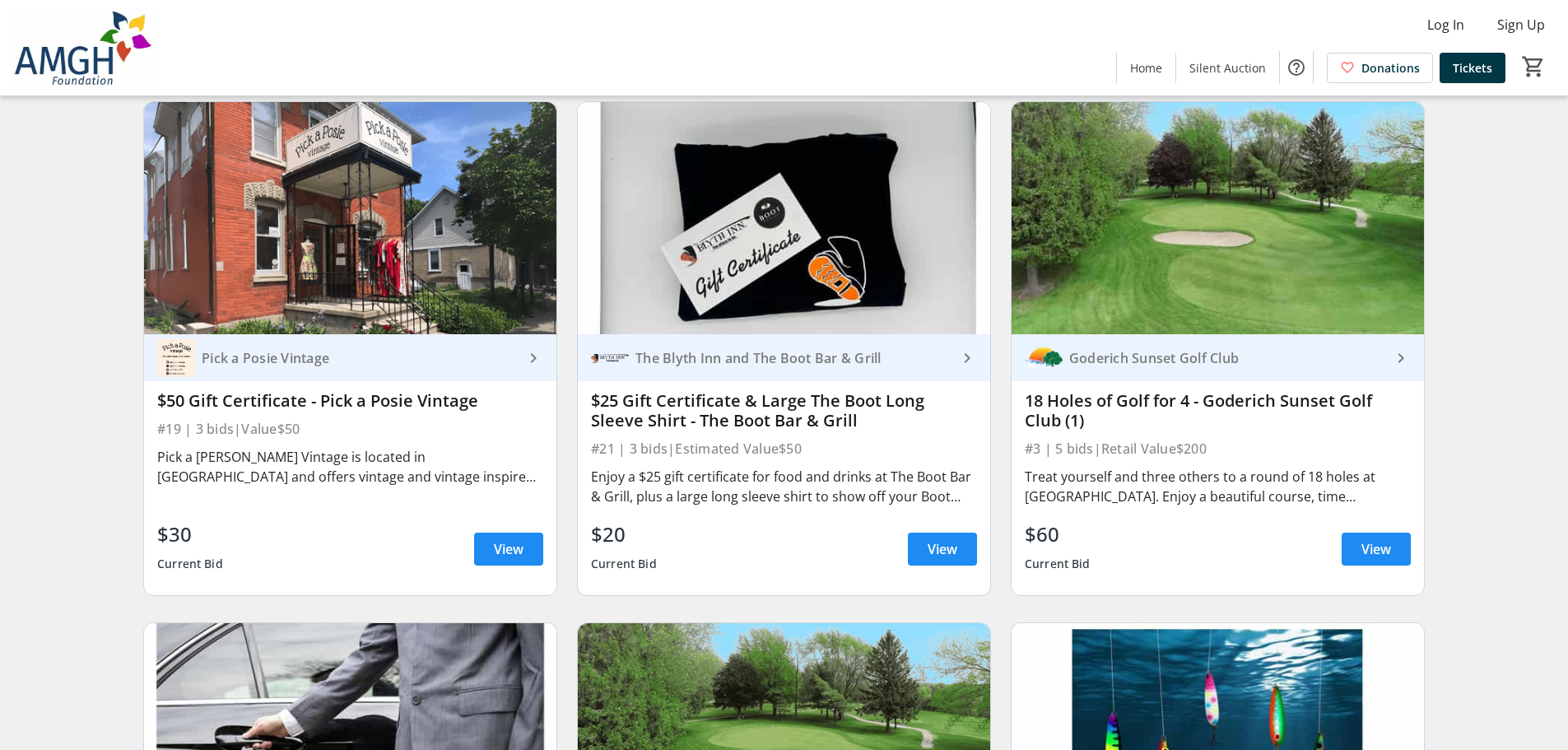
scroll to position [3787, 0]
click at [498, 578] on div "$30 Current Bid View" at bounding box center [350, 548] width 386 height 59
click at [498, 559] on span "View" at bounding box center [508, 548] width 29 height 20
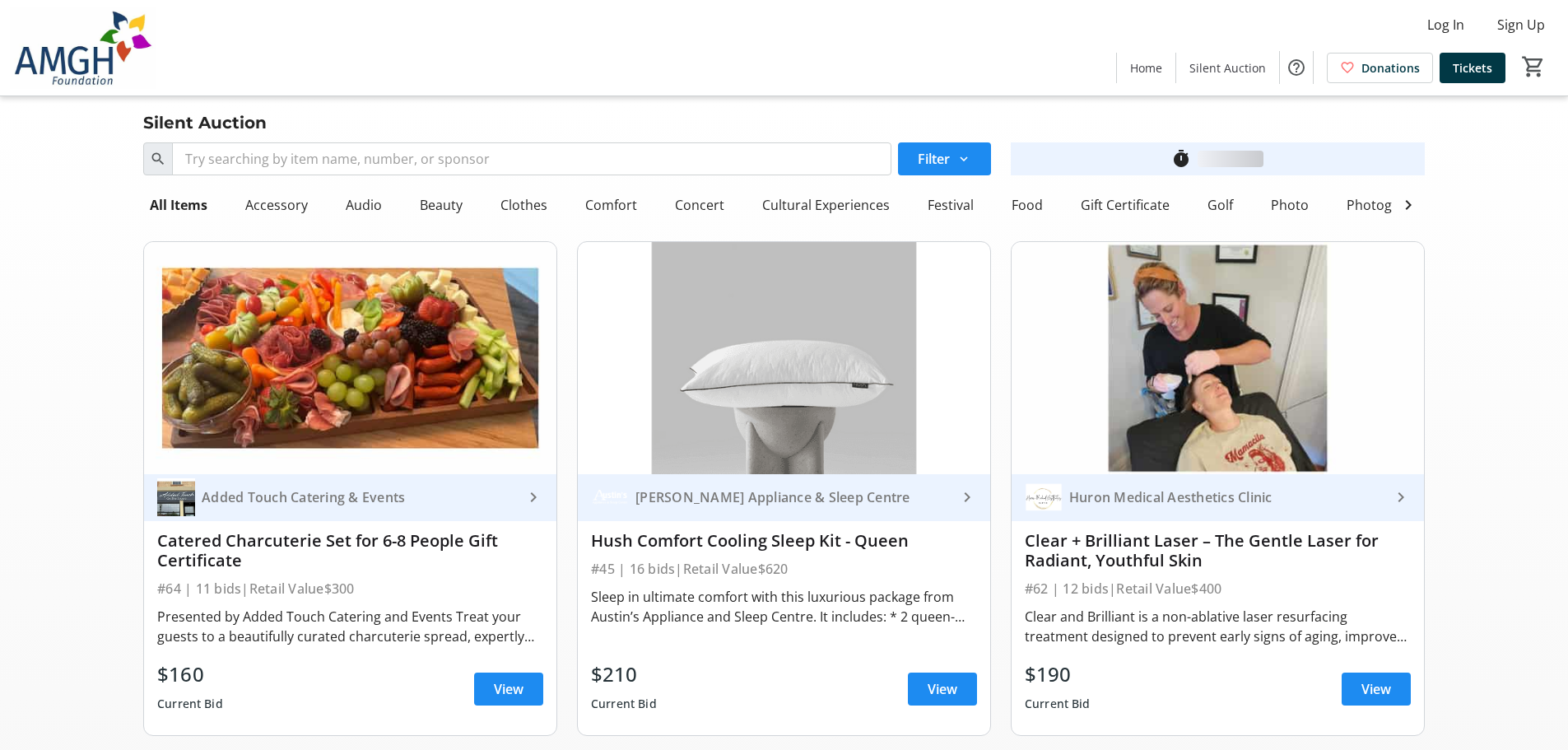
scroll to position [3787, 0]
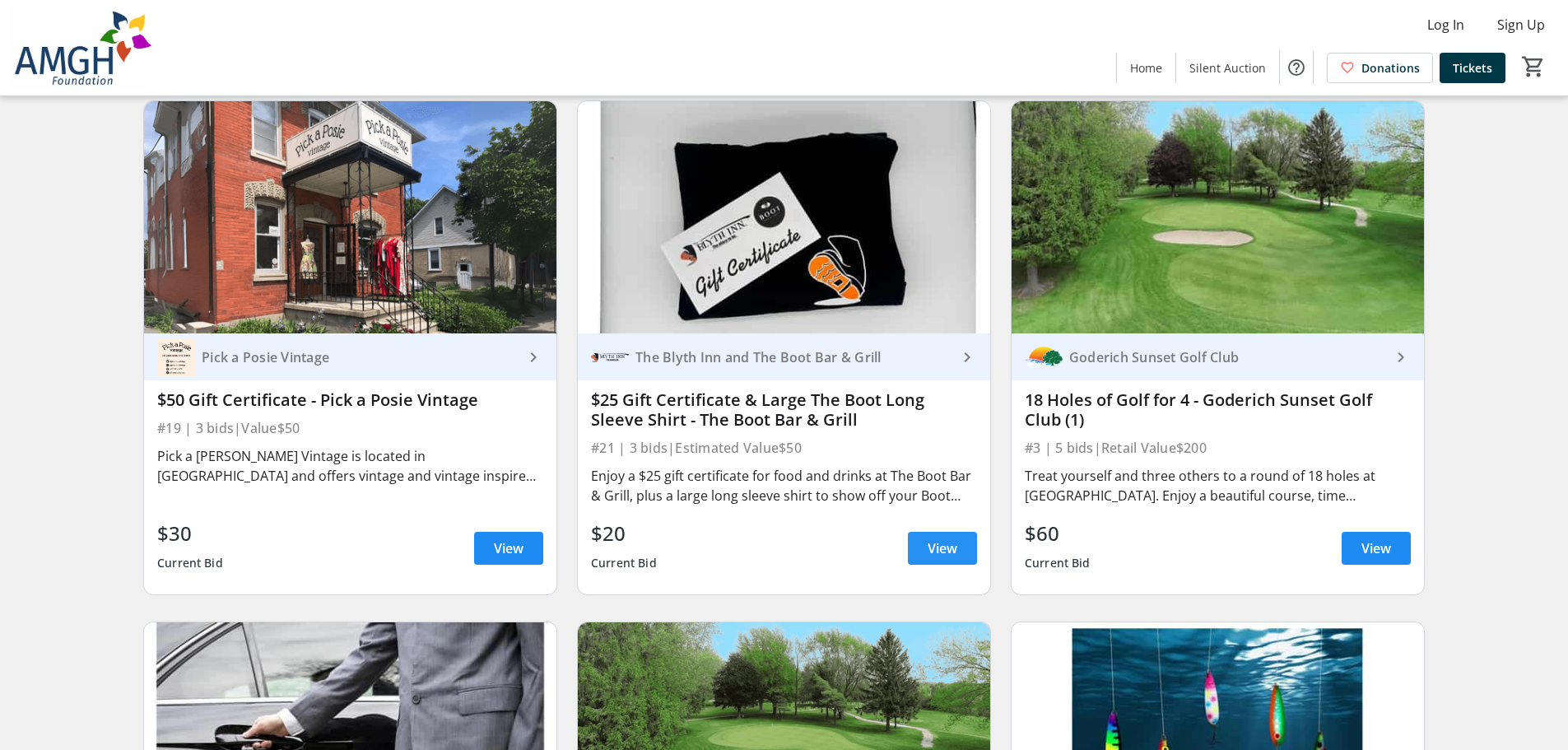
click at [936, 553] on span "View" at bounding box center [942, 548] width 29 height 20
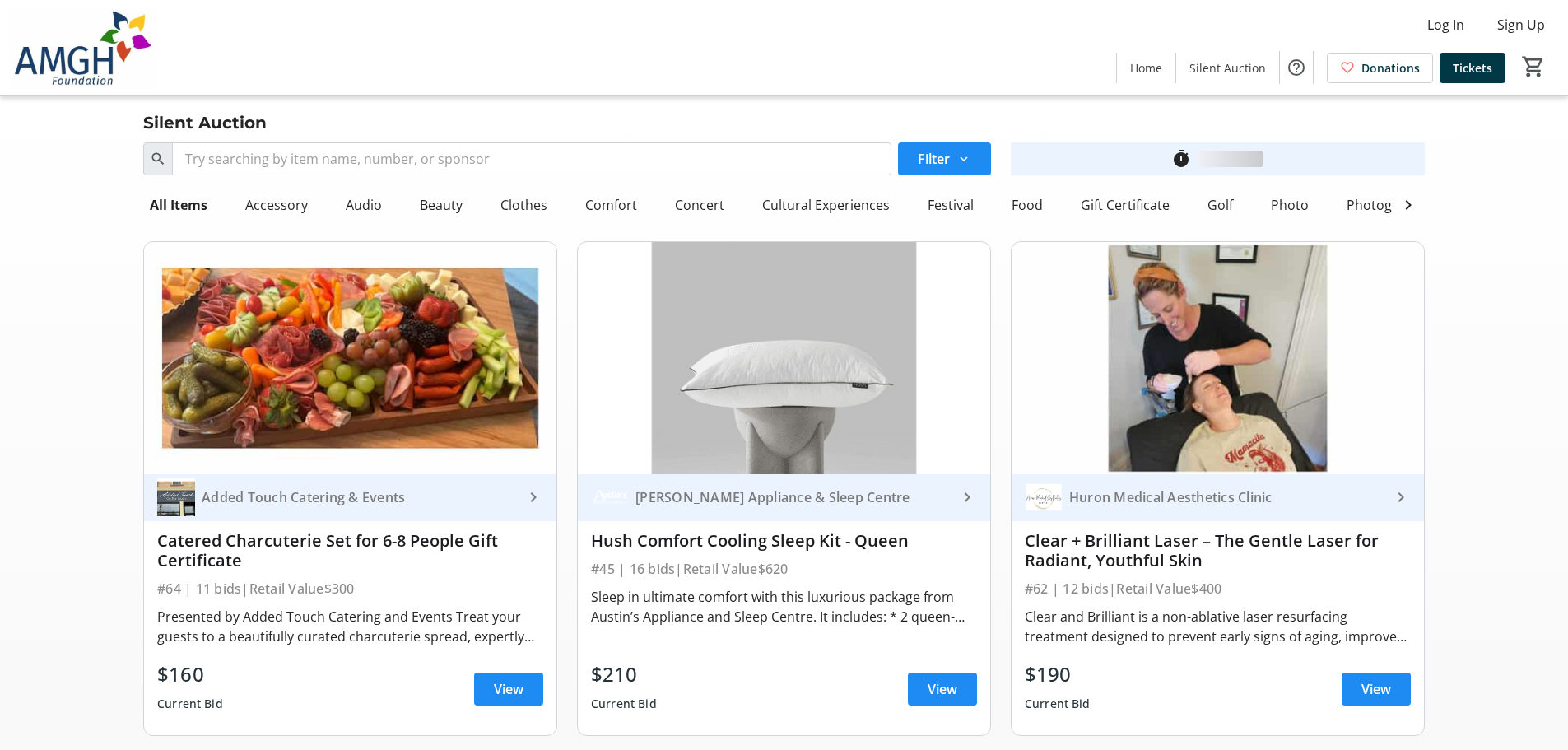
scroll to position [3787, 0]
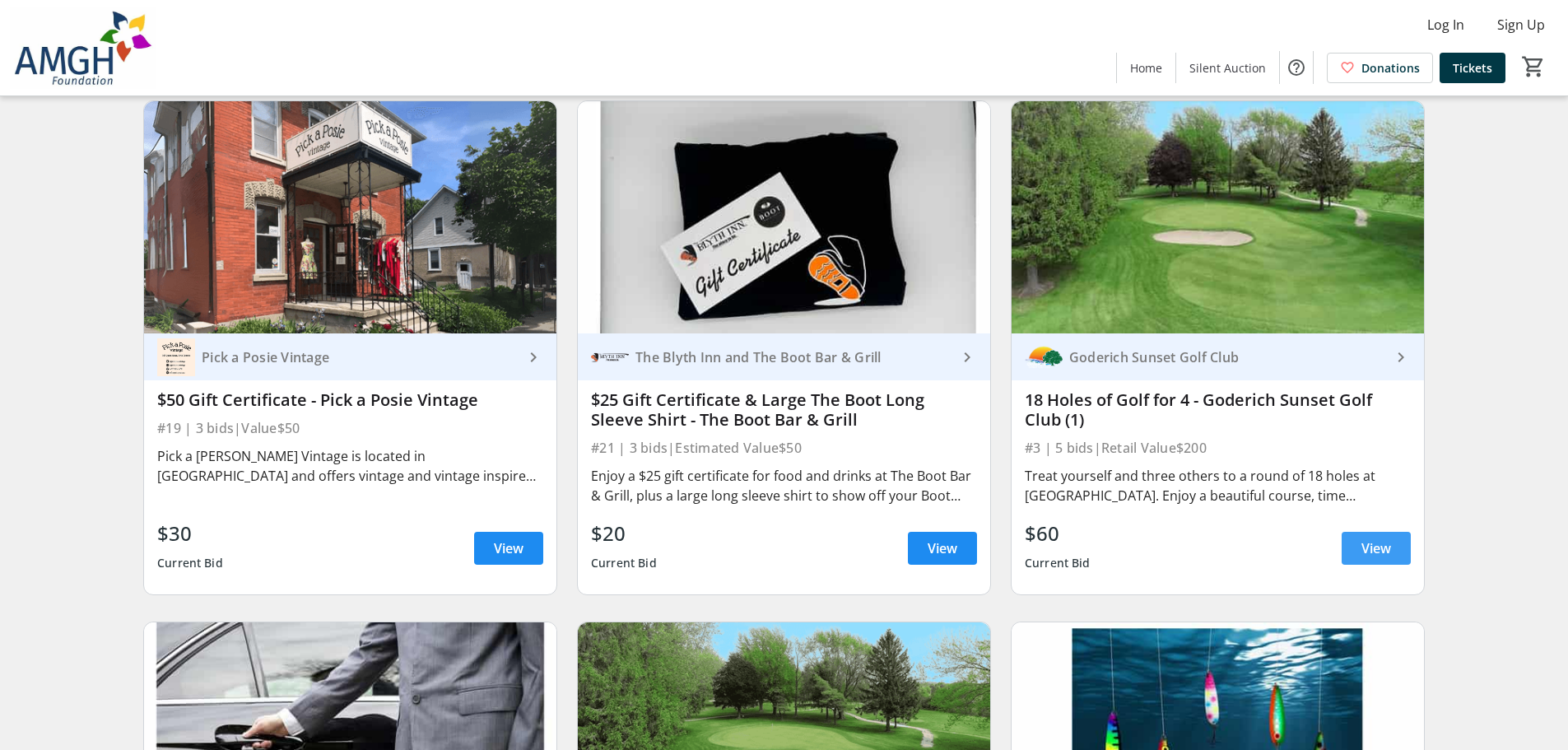
click at [1378, 559] on span "View" at bounding box center [1376, 548] width 29 height 20
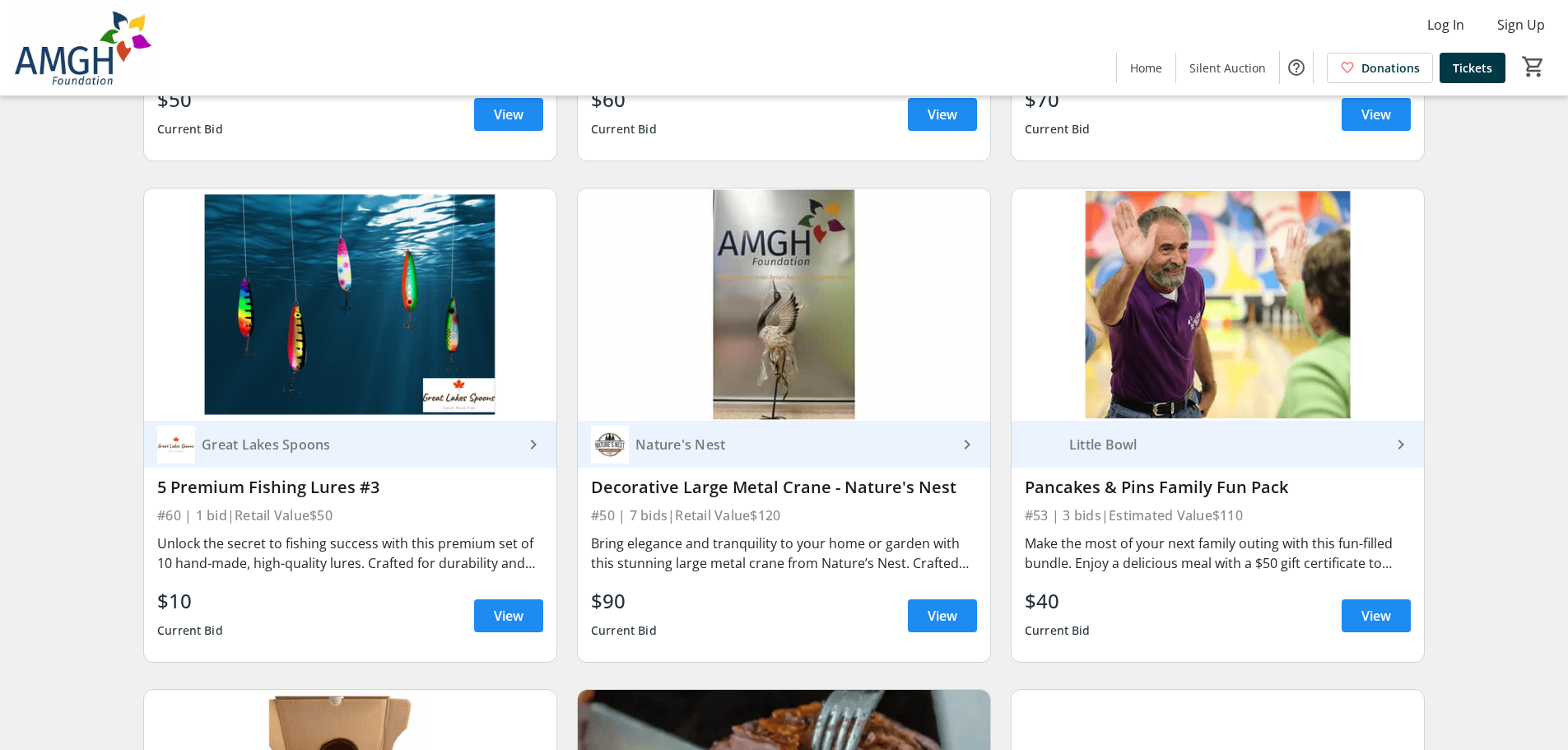
scroll to position [7905, 0]
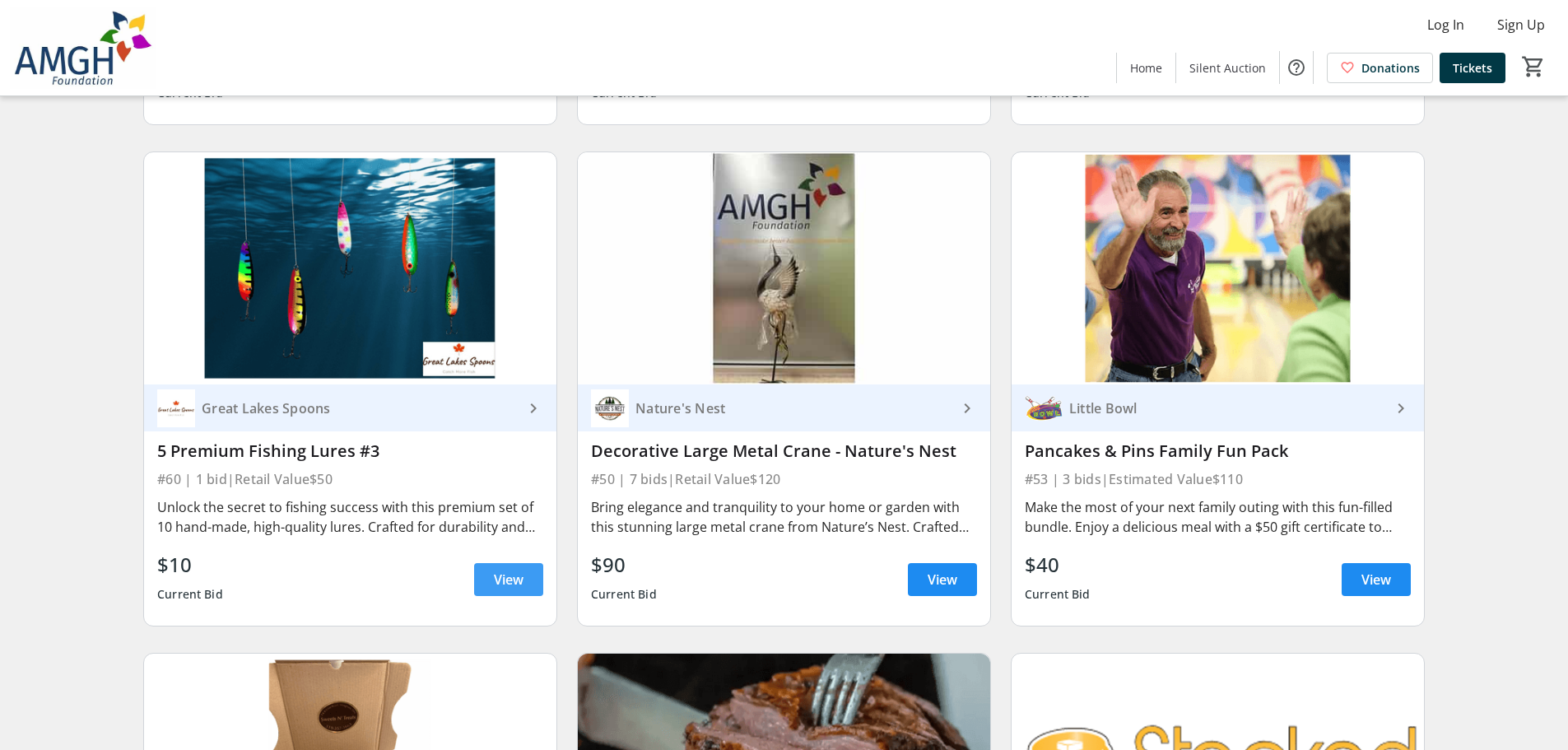
click at [496, 572] on span "View" at bounding box center [508, 580] width 29 height 20
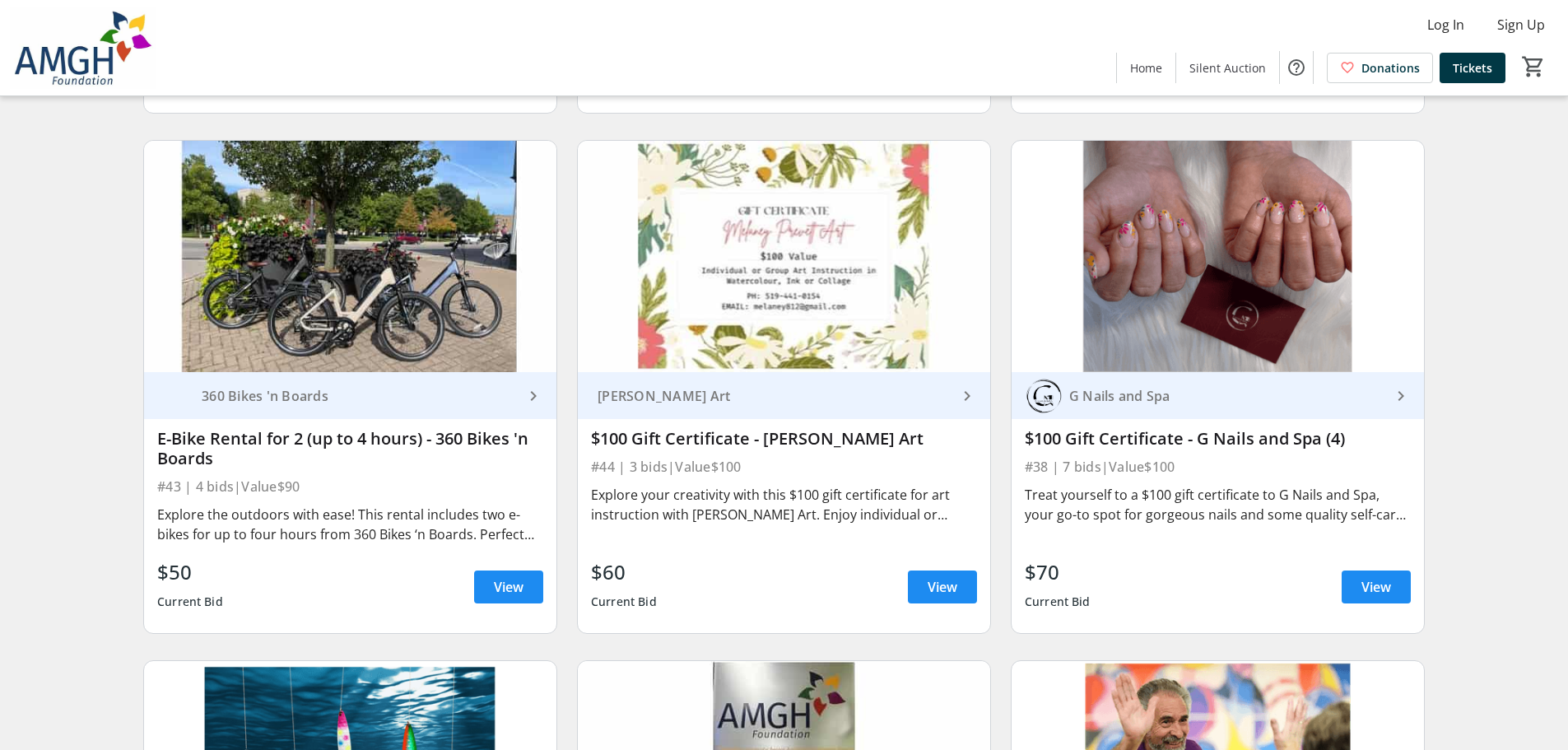
scroll to position [6984, 0]
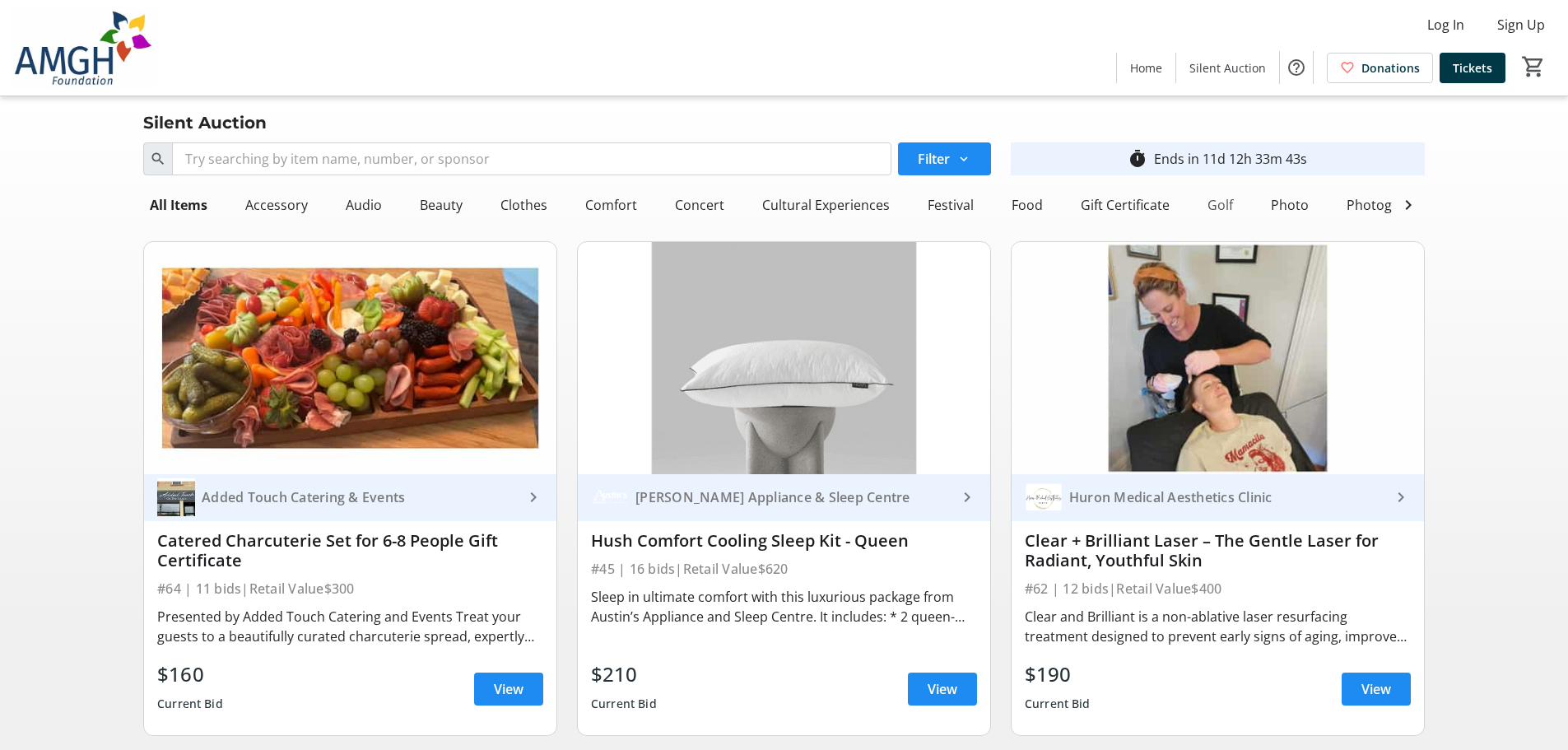
click at [1205, 205] on div "Golf" at bounding box center [1220, 205] width 39 height 33
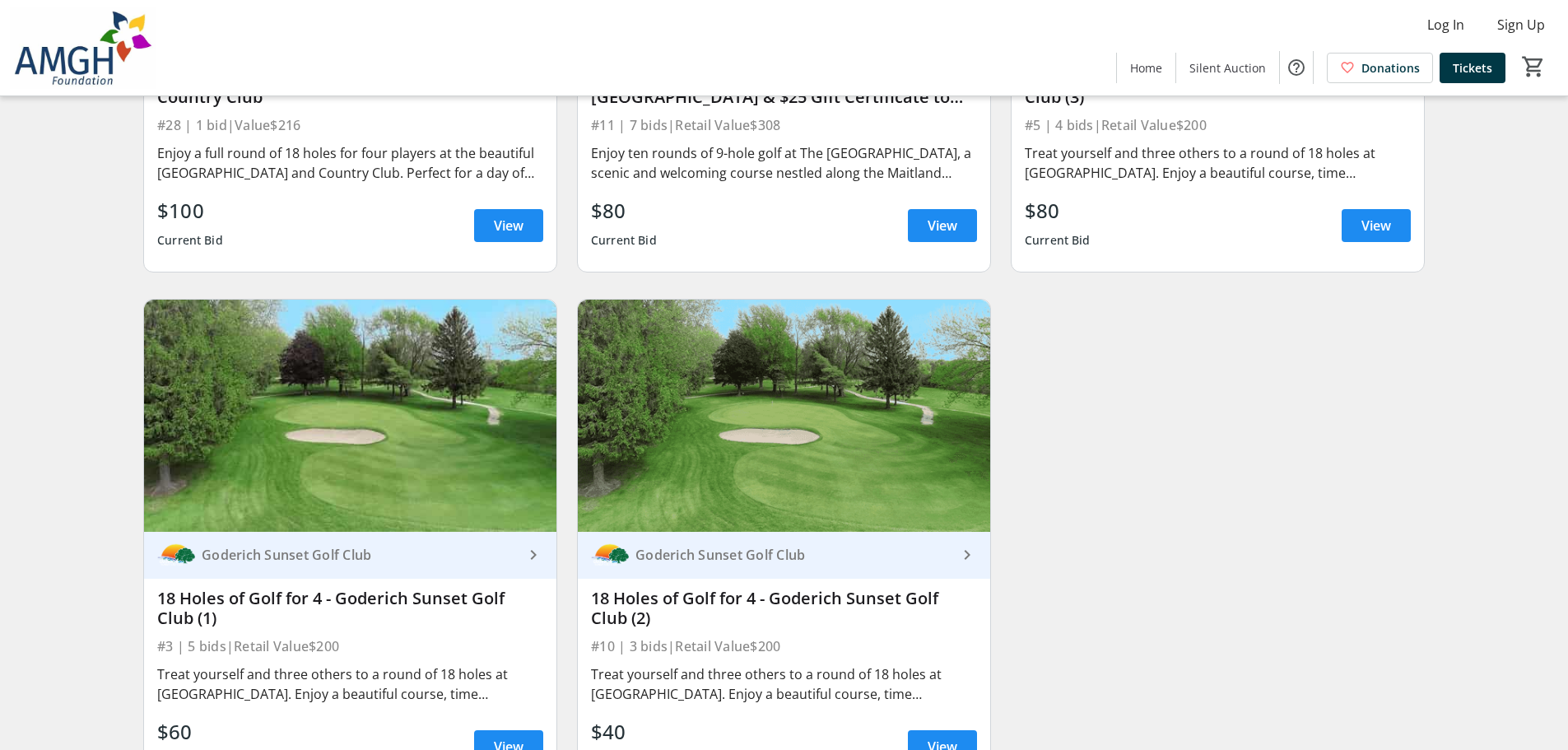
scroll to position [322, 0]
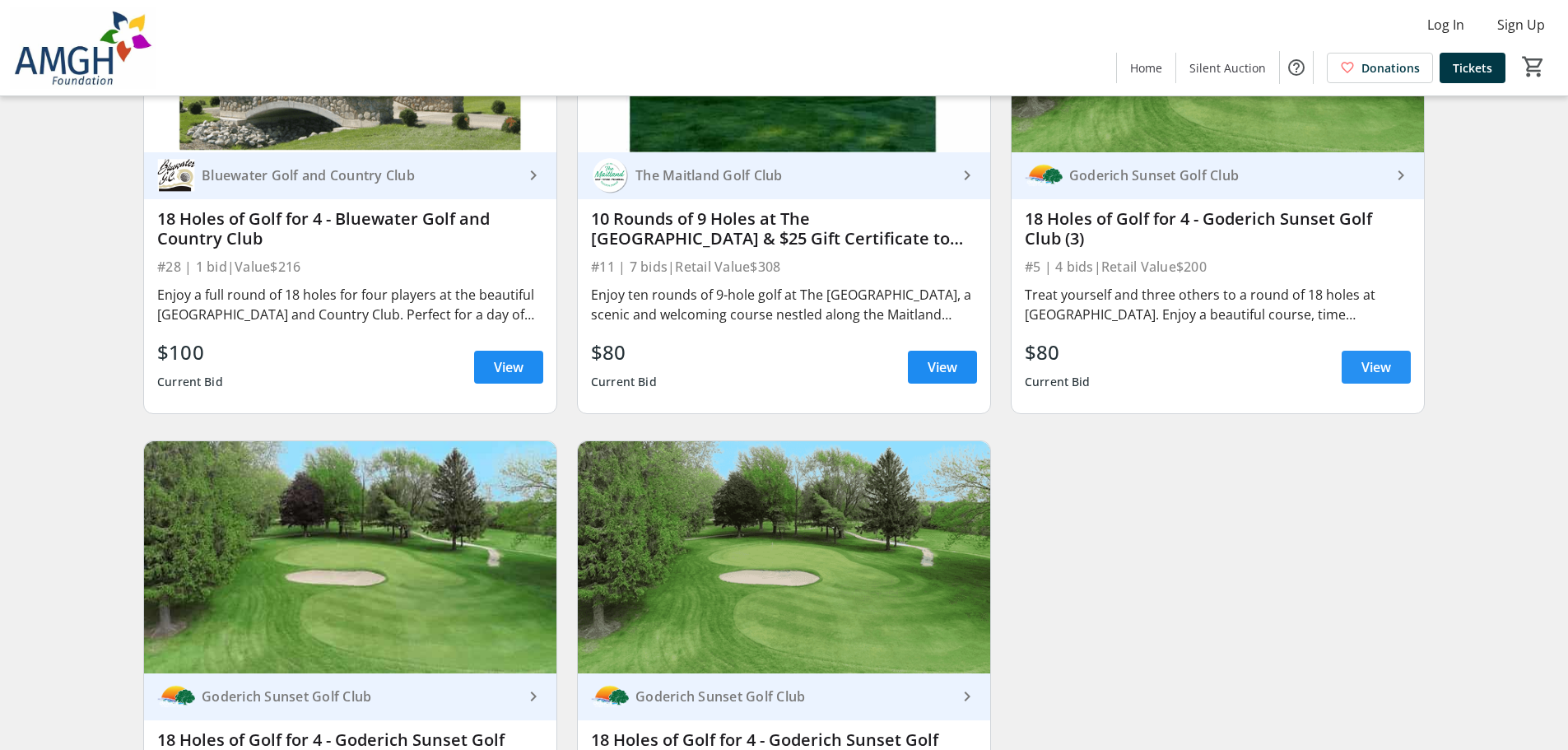
click at [1399, 378] on span at bounding box center [1376, 367] width 69 height 40
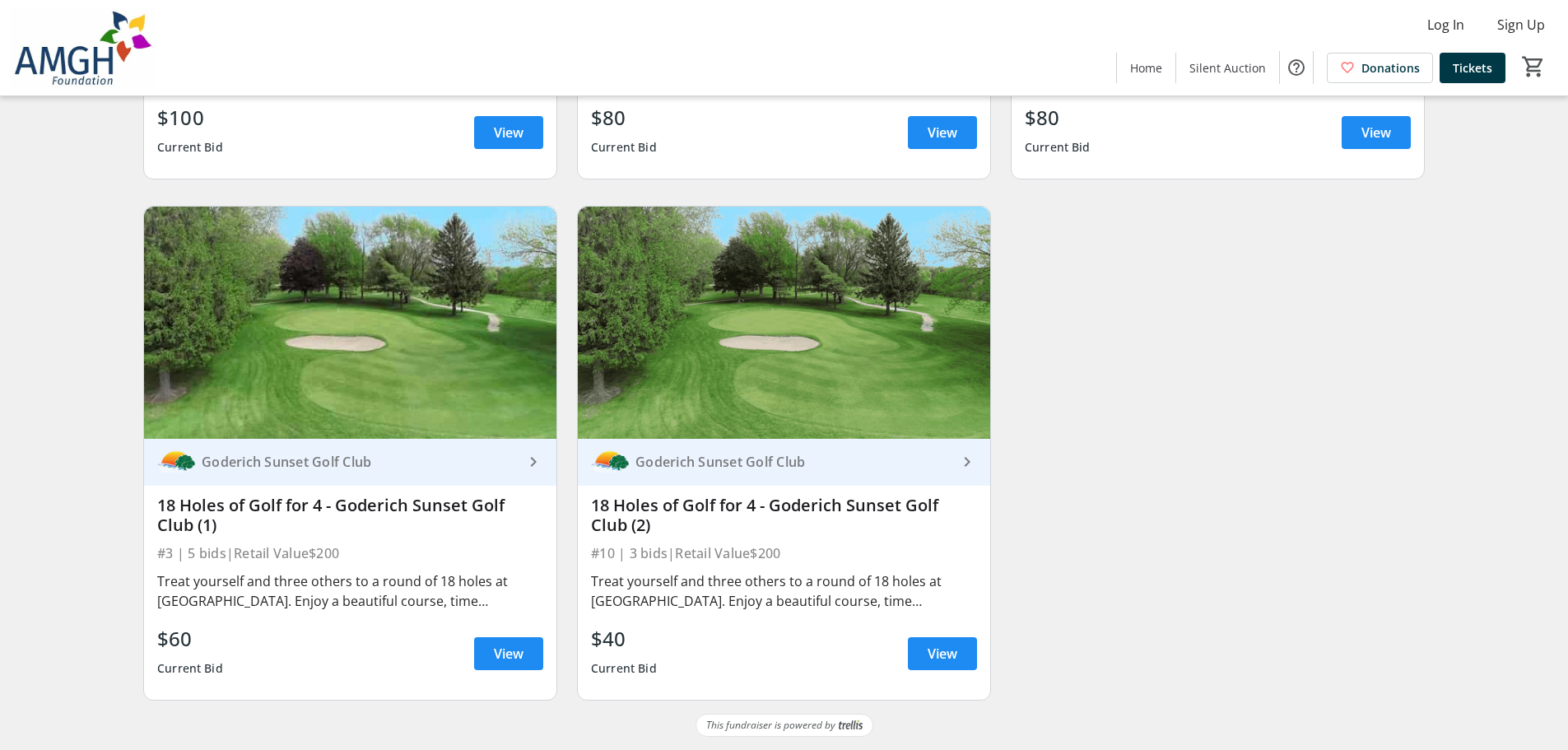
scroll to position [569, 0]
click at [500, 660] on span "View" at bounding box center [508, 653] width 29 height 20
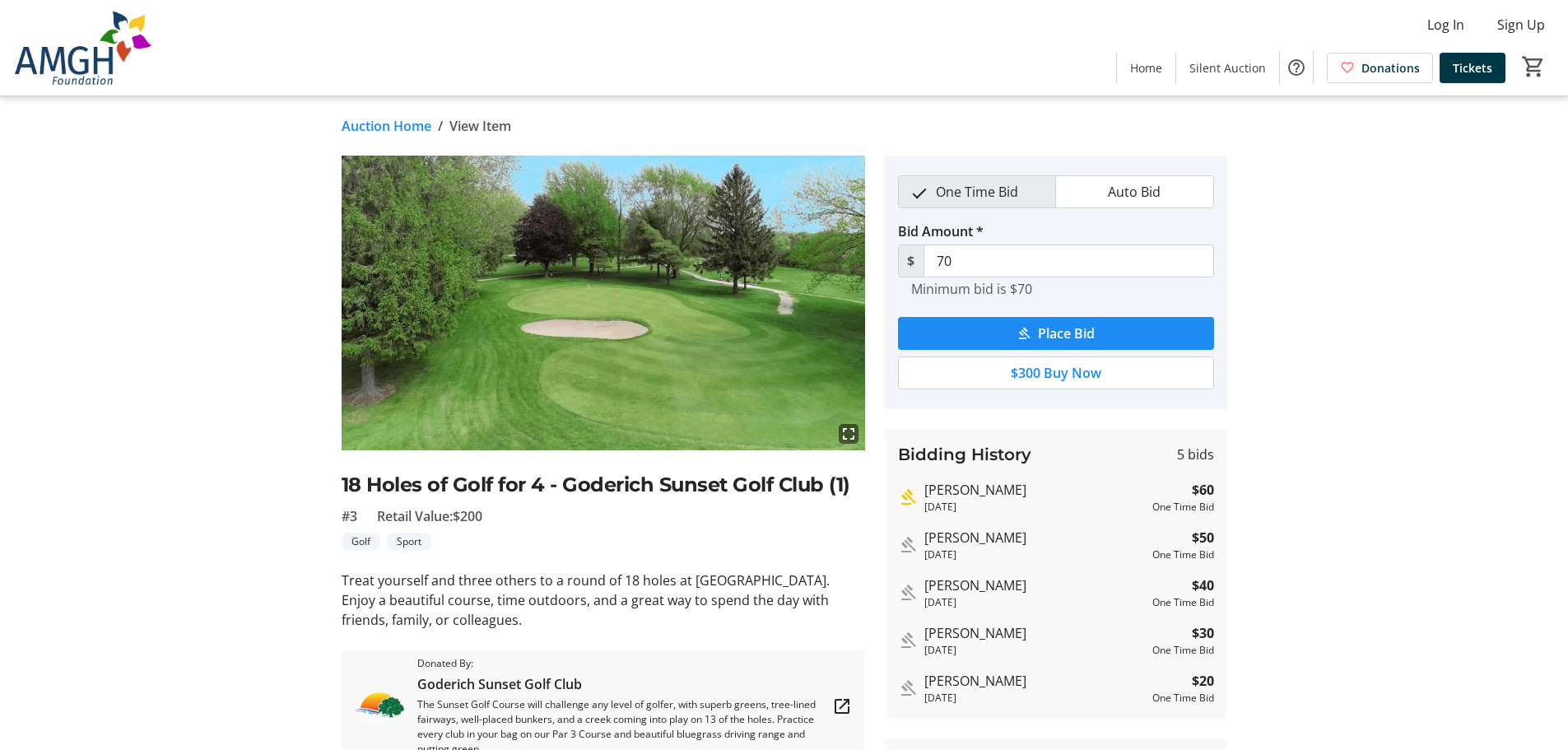
scroll to position [569, 0]
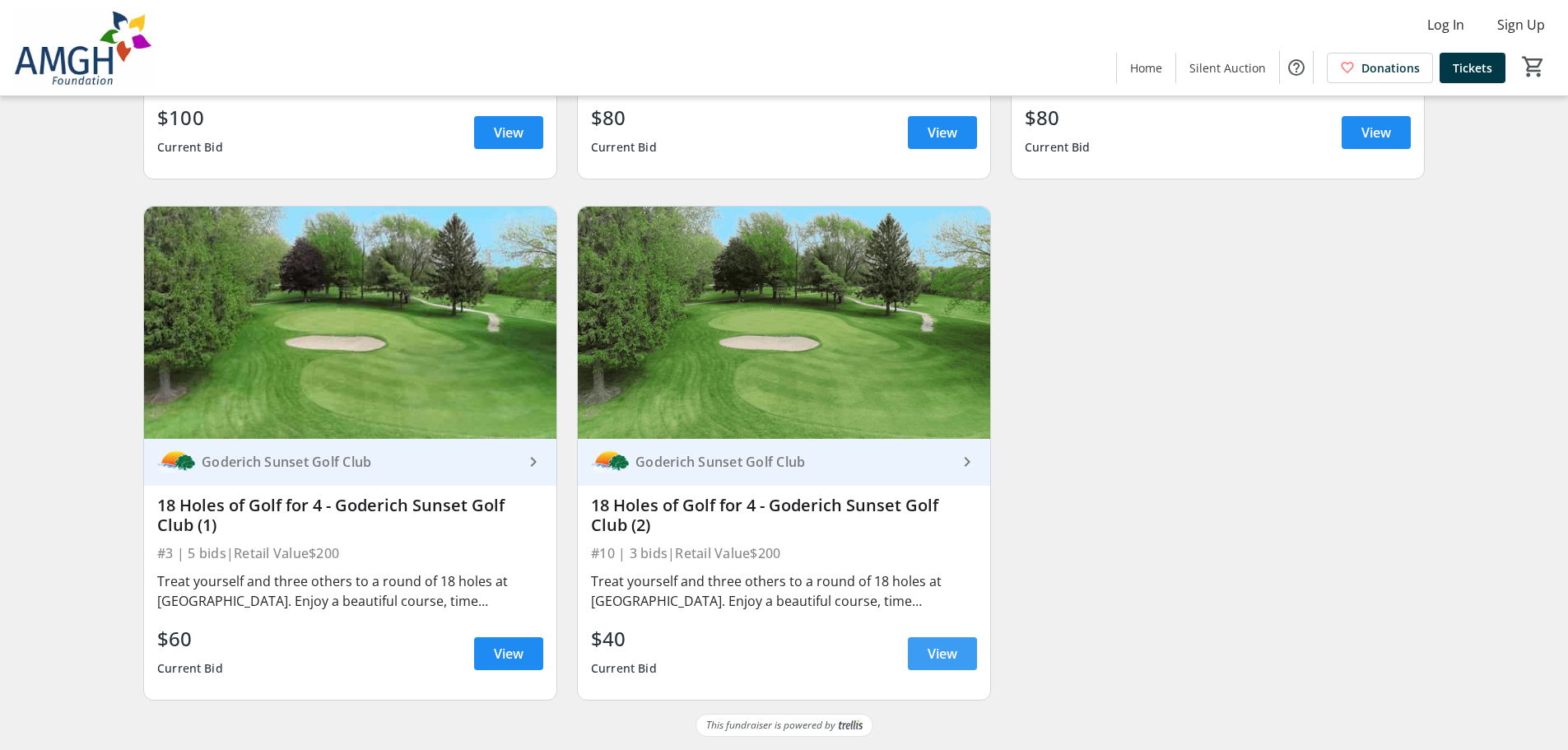
click at [949, 668] on span at bounding box center [942, 654] width 69 height 40
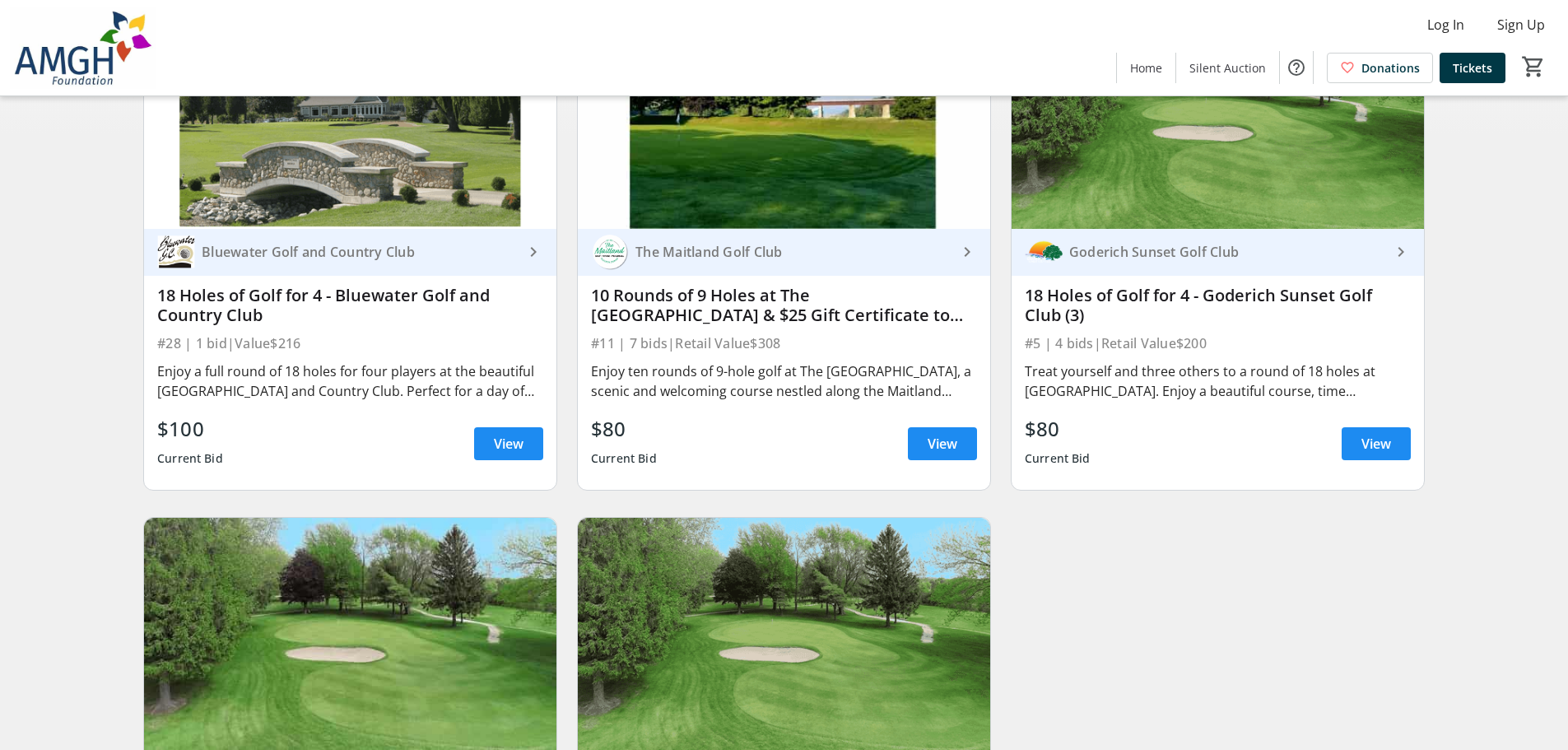
scroll to position [240, 0]
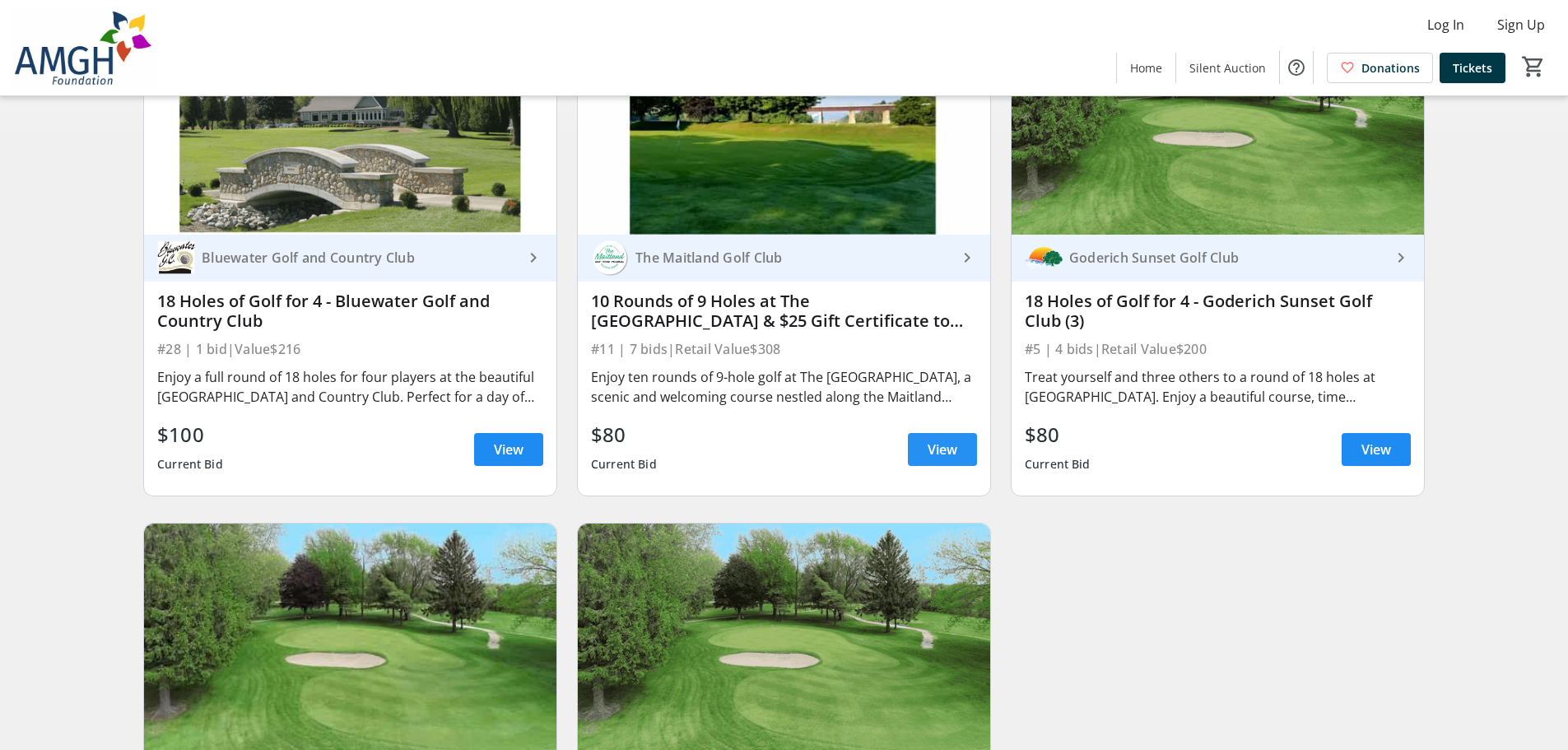
click at [935, 455] on span "View" at bounding box center [942, 449] width 29 height 20
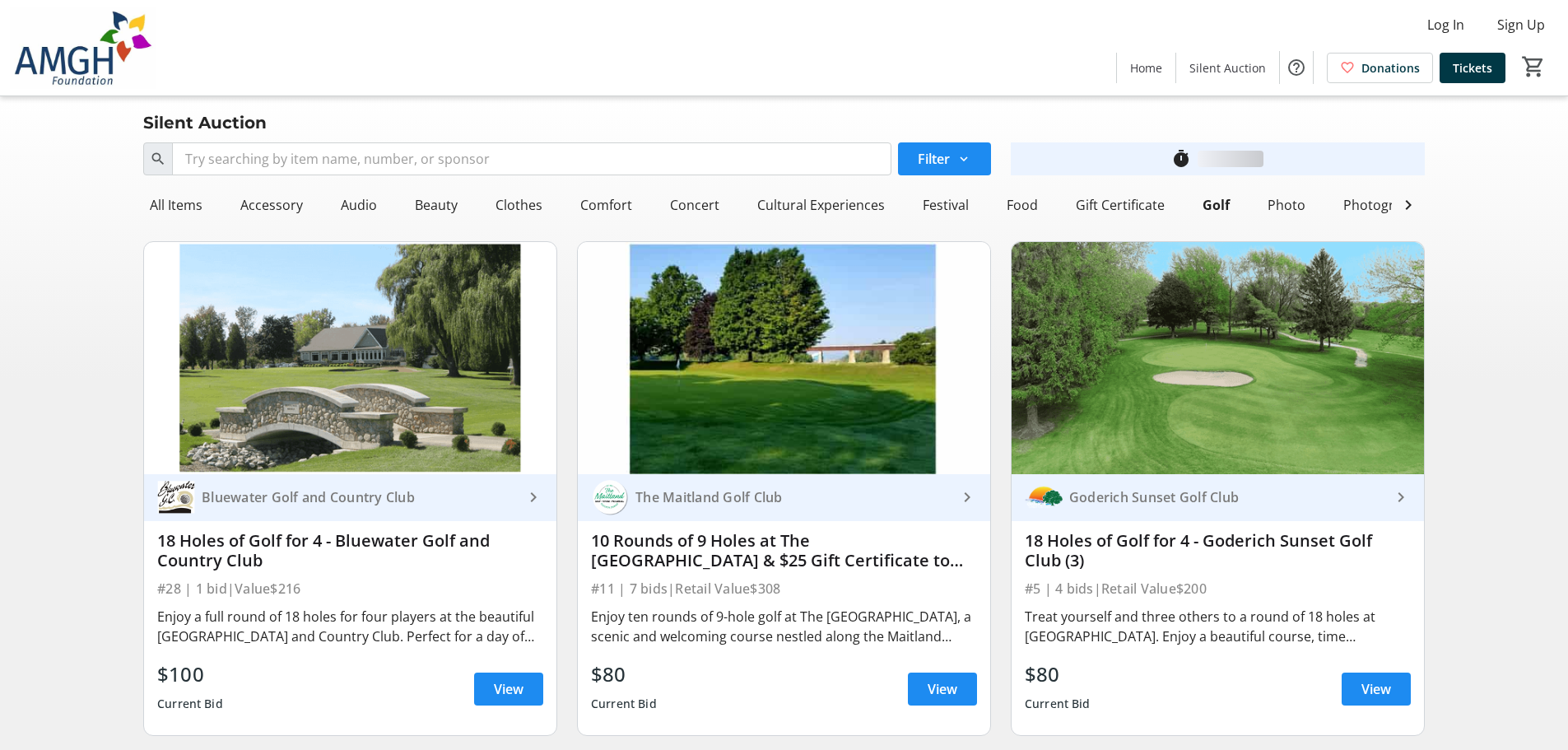
scroll to position [240, 0]
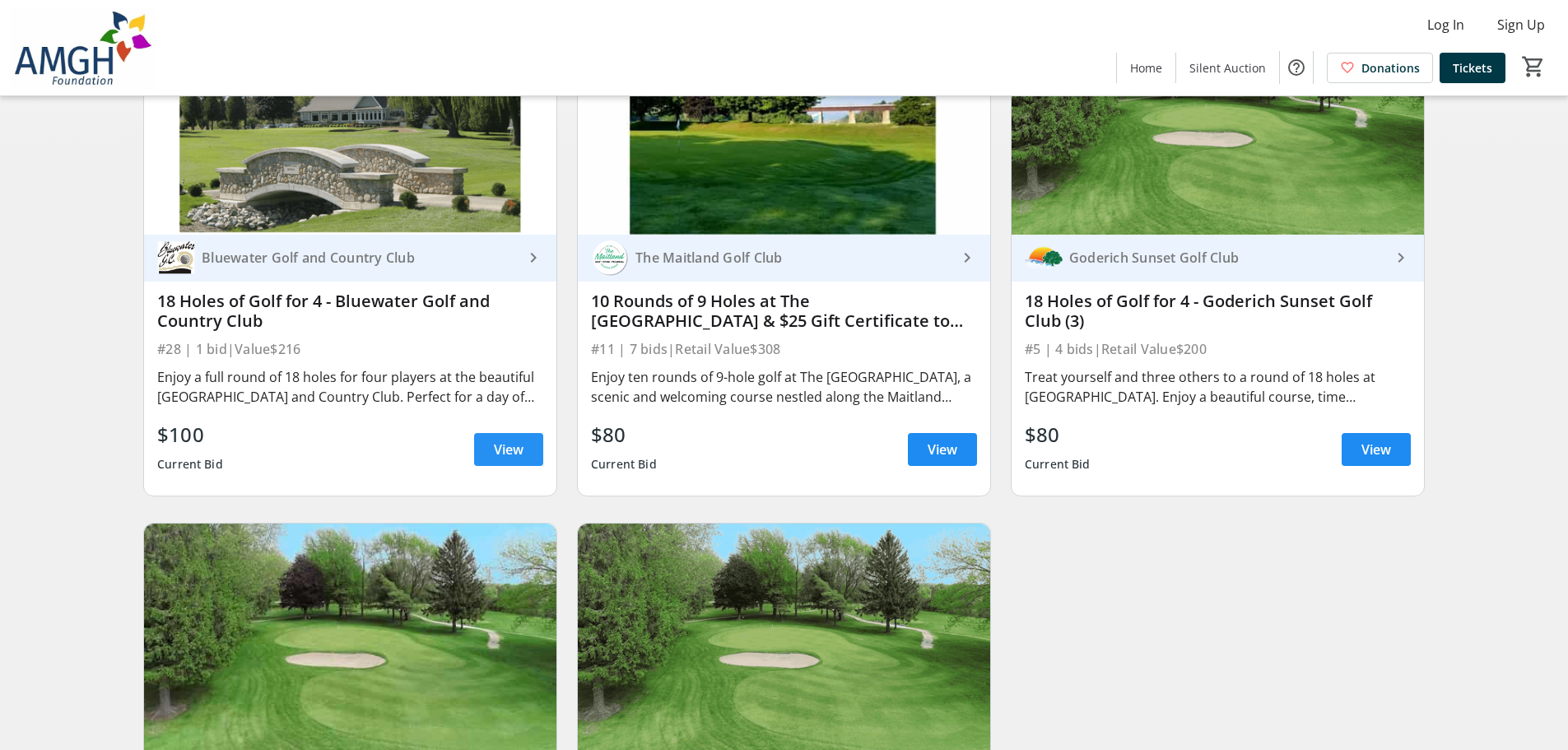
click at [474, 453] on span at bounding box center [508, 450] width 69 height 40
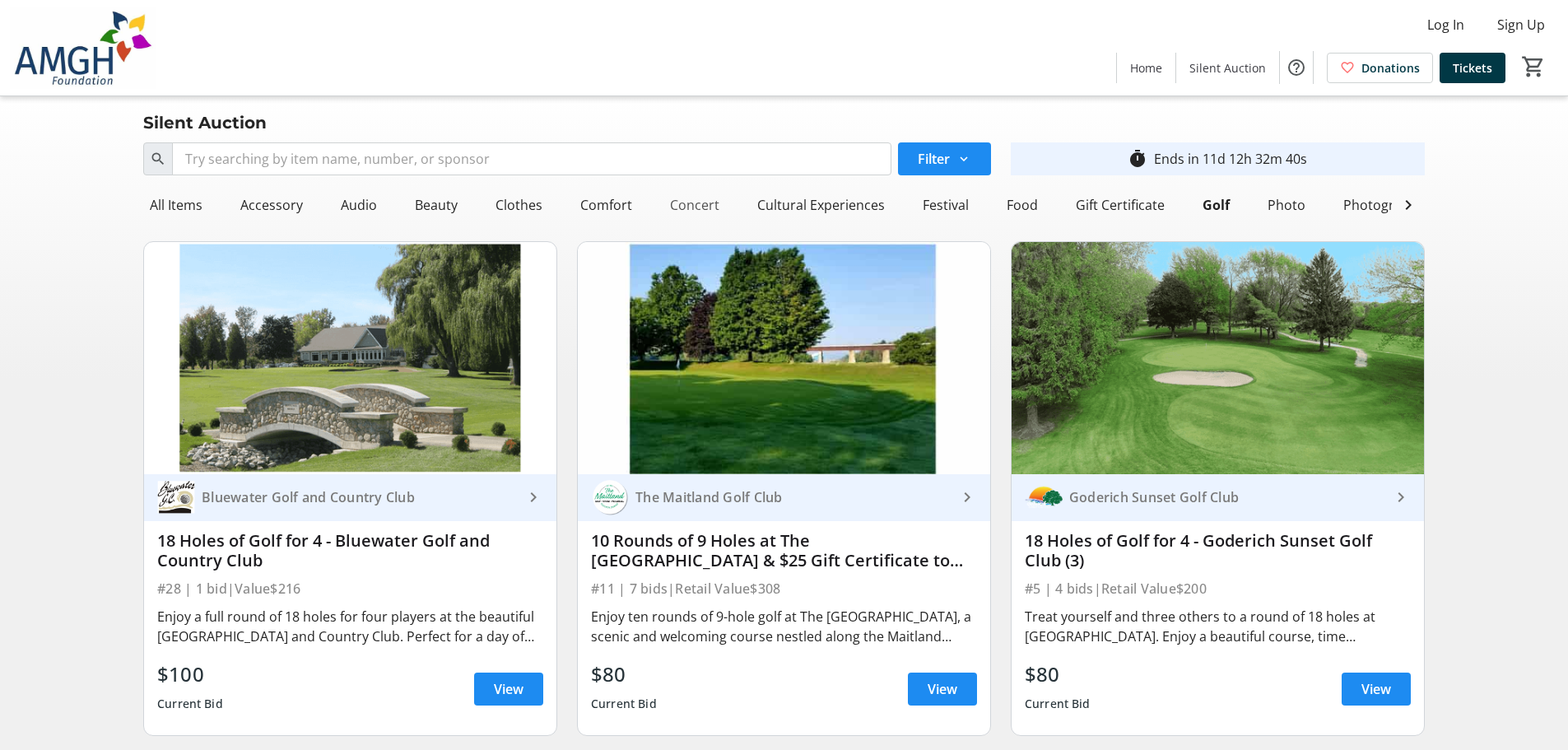
click at [678, 202] on div "Concert" at bounding box center [695, 205] width 63 height 33
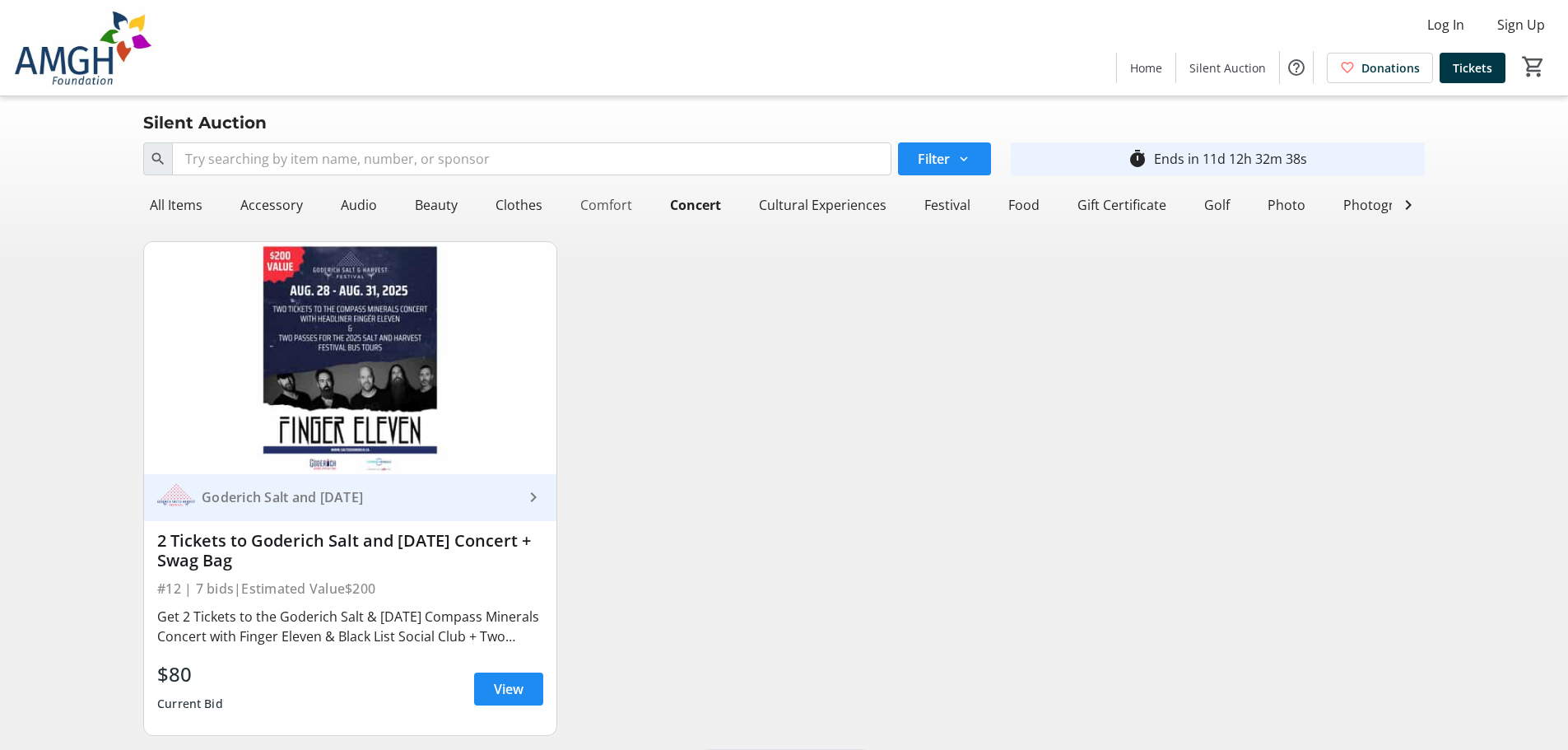
click at [595, 205] on div "Comfort" at bounding box center [606, 205] width 65 height 33
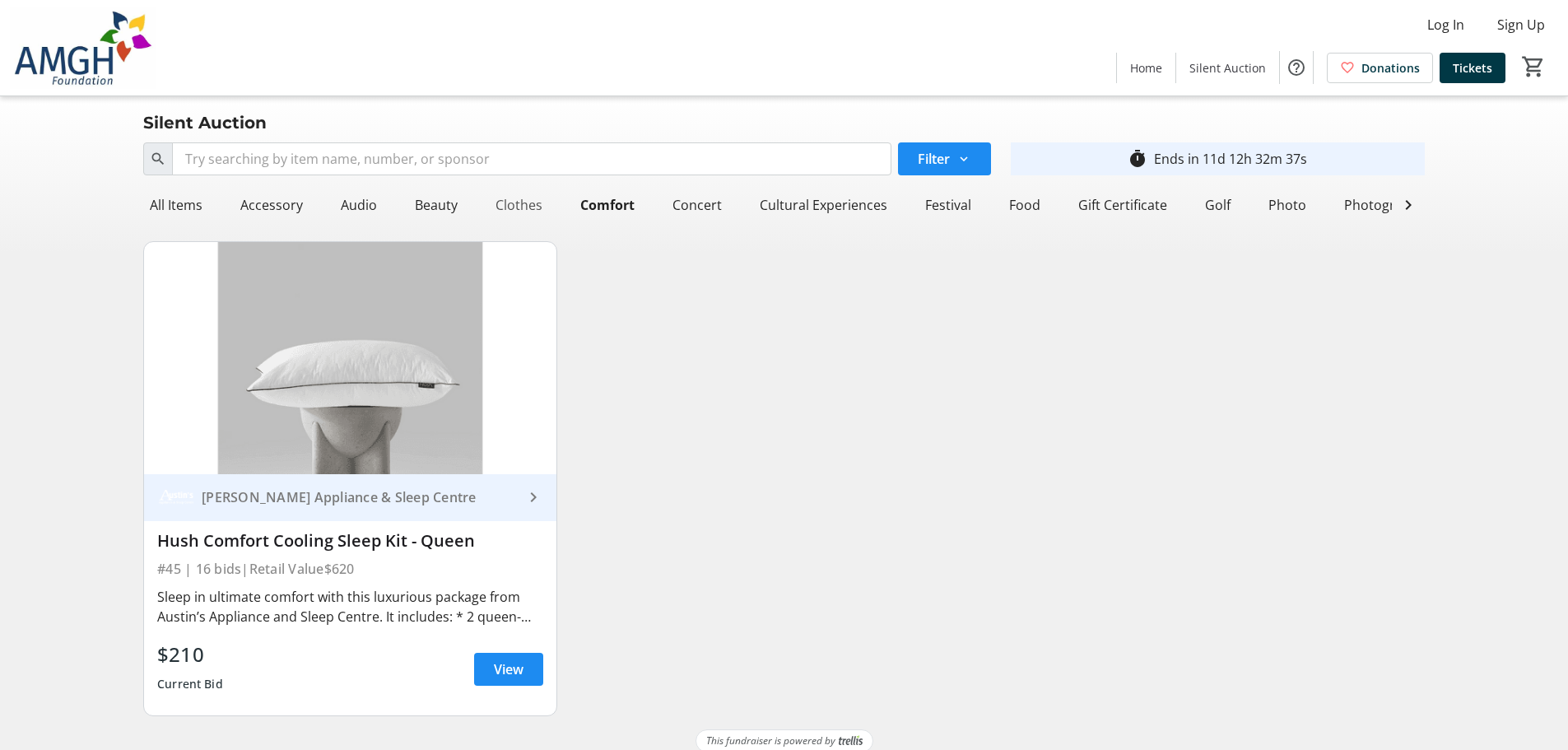
click at [502, 207] on div "Clothes" at bounding box center [519, 205] width 60 height 33
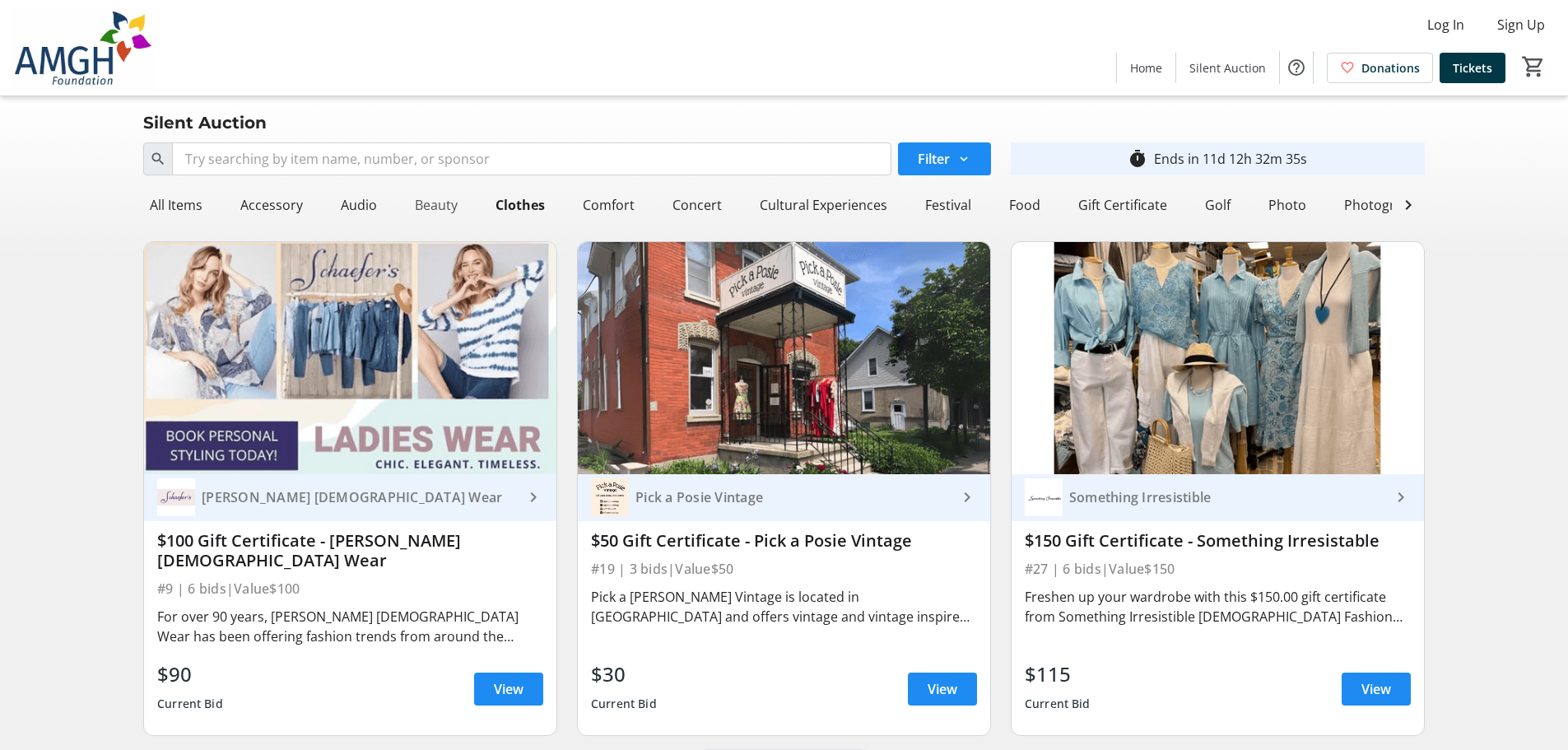
click at [419, 207] on div "Beauty" at bounding box center [436, 205] width 56 height 33
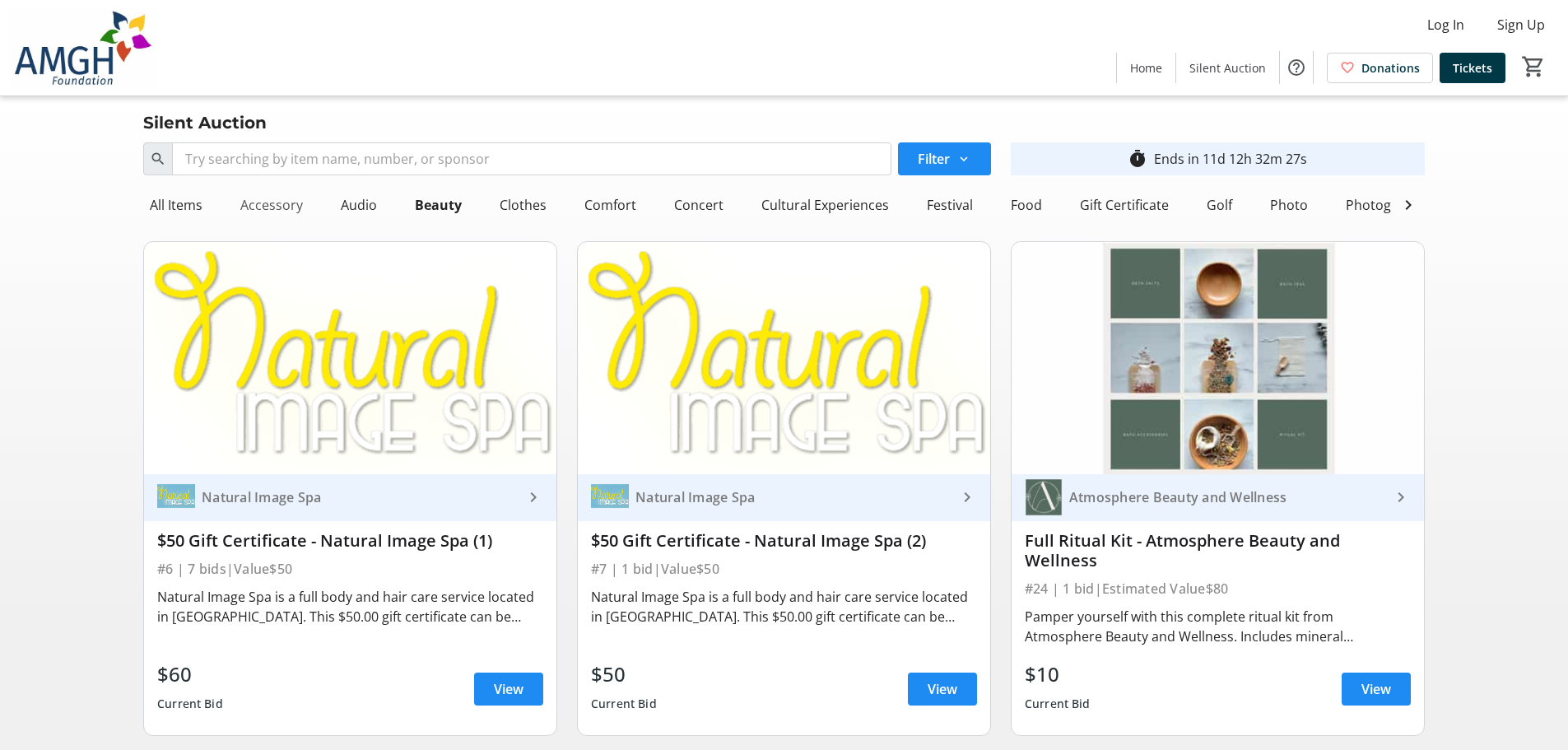
click at [284, 203] on div "Accessory" at bounding box center [272, 205] width 76 height 33
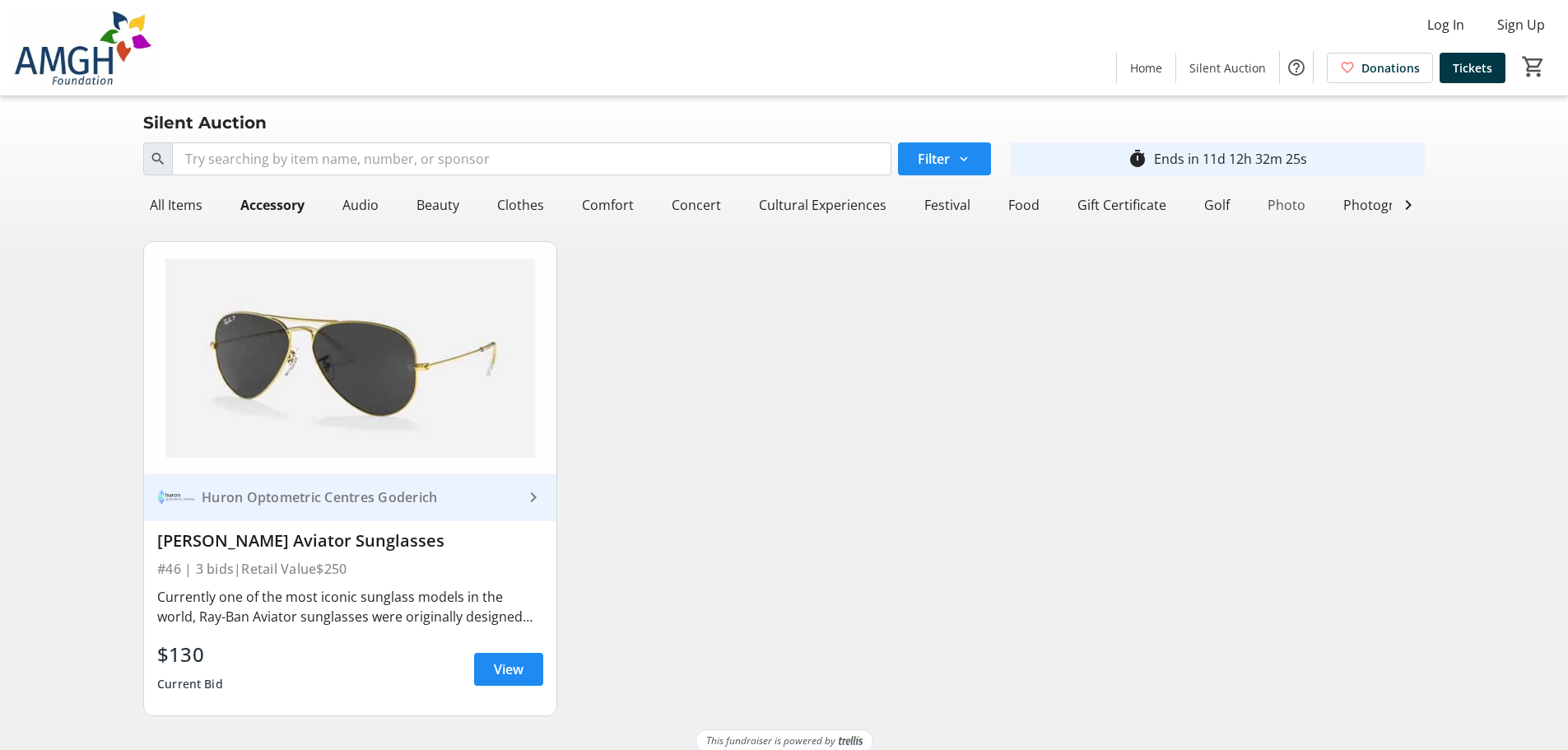
click at [1280, 203] on div "Photo" at bounding box center [1286, 205] width 51 height 33
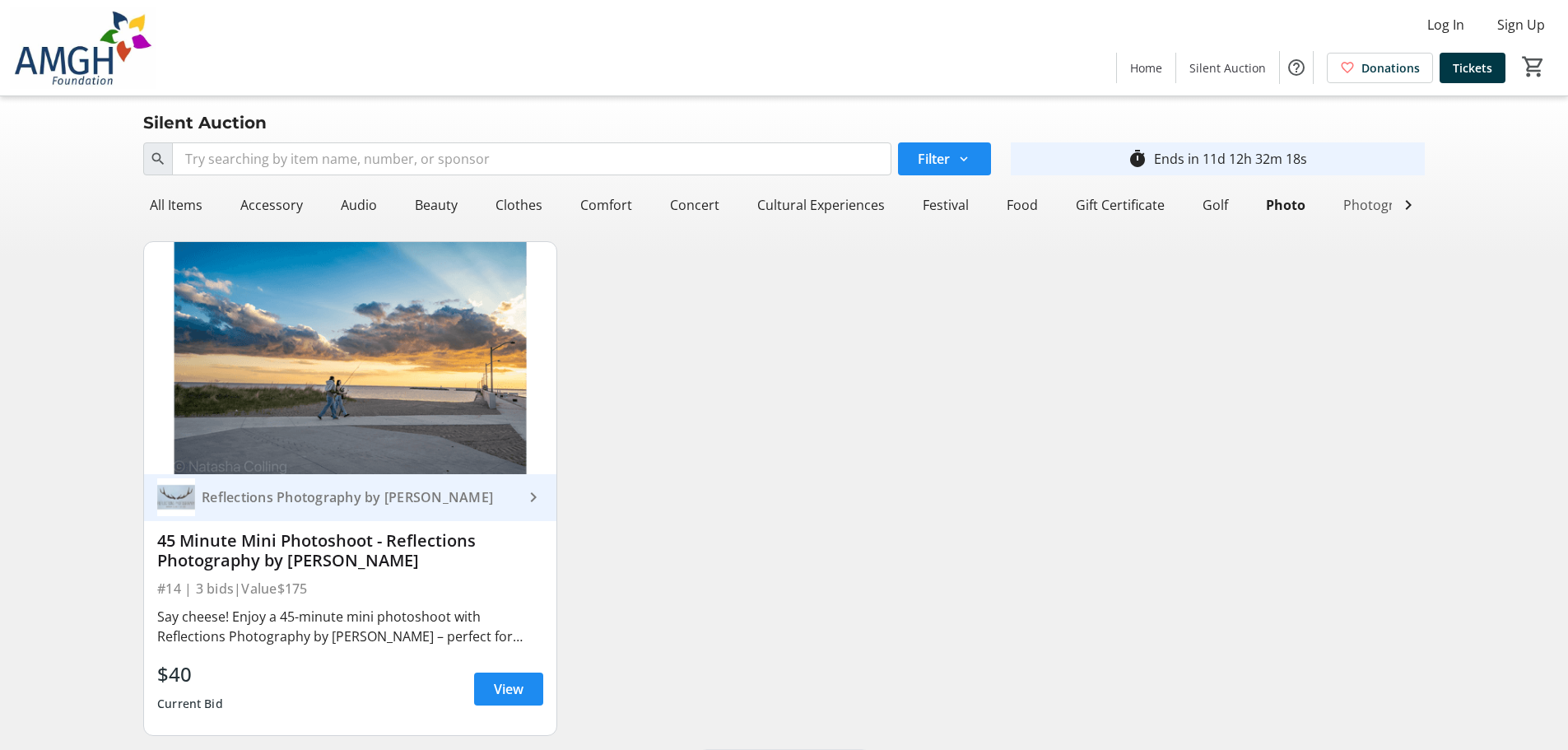
click at [1380, 209] on div "Photography" at bounding box center [1383, 205] width 94 height 33
click at [1414, 209] on mat-icon at bounding box center [1408, 205] width 20 height 20
click at [1295, 206] on div "Vintage" at bounding box center [1324, 205] width 60 height 33
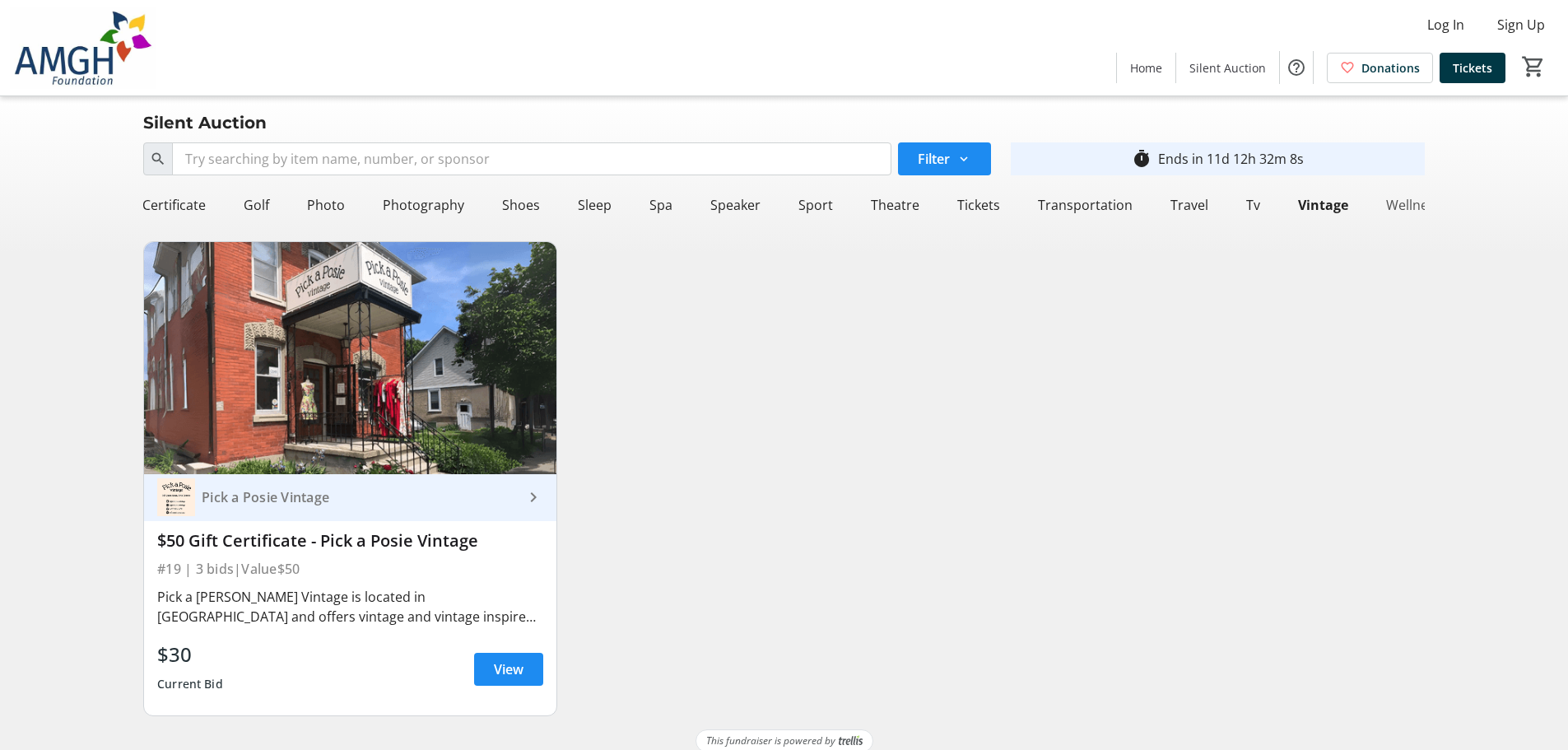
click at [1405, 207] on div "Wellness" at bounding box center [1414, 205] width 69 height 33
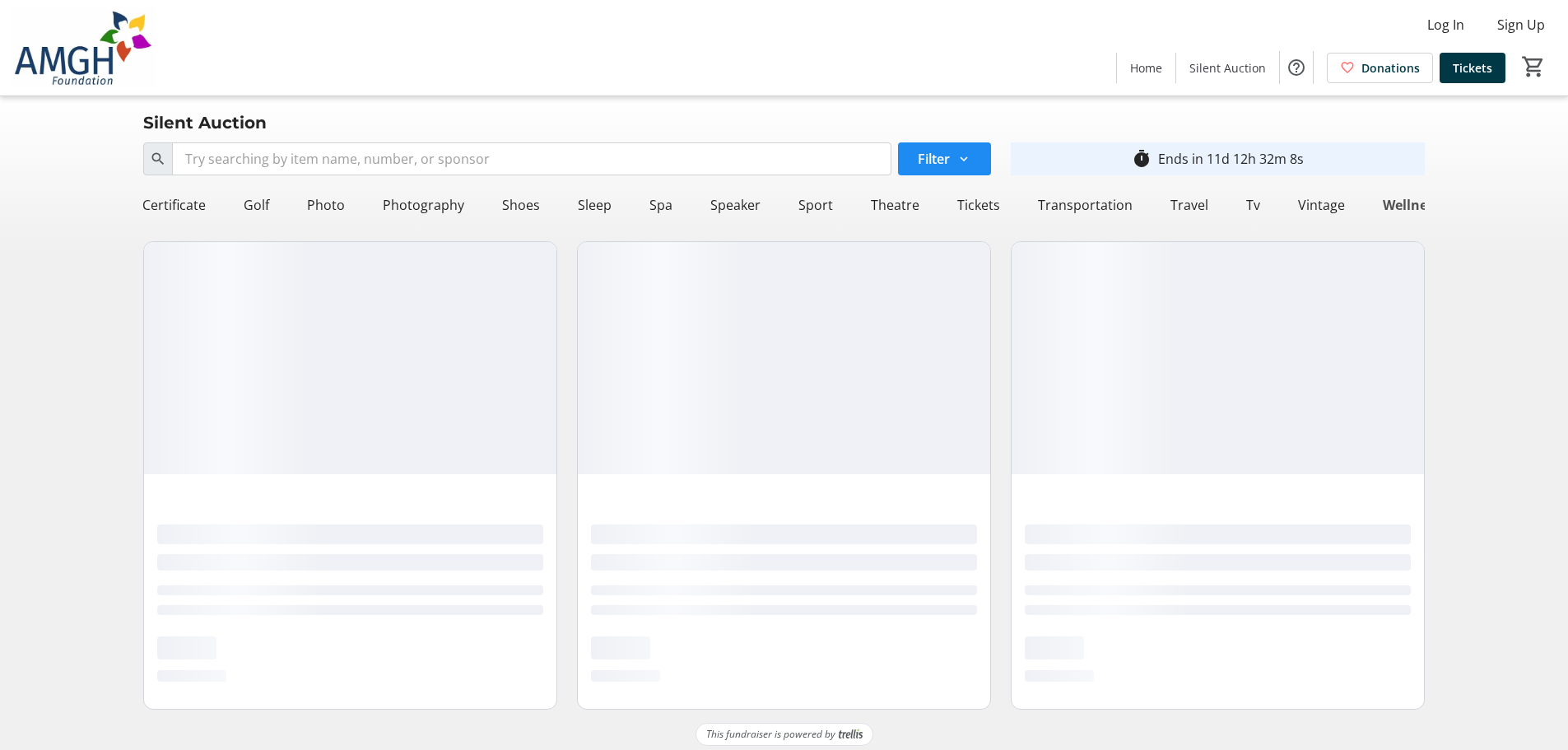
scroll to position [0, 958]
